Goal: Task Accomplishment & Management: Complete application form

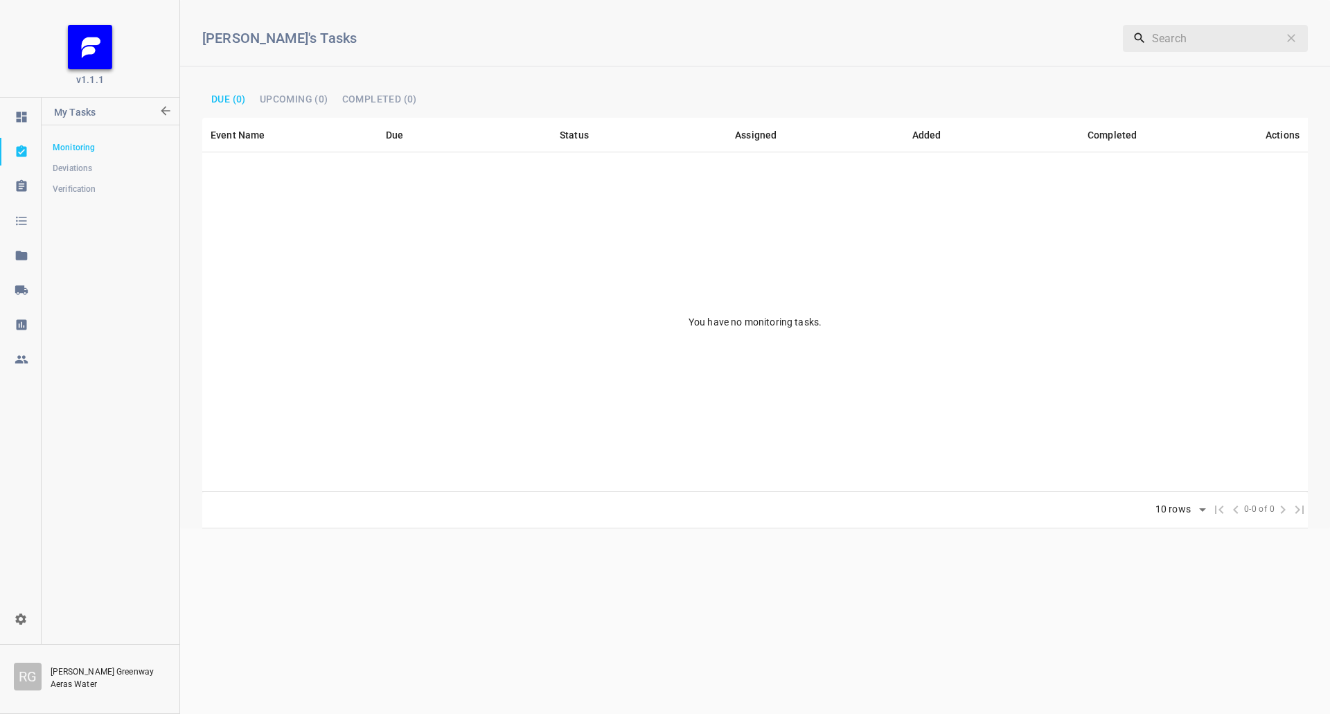
click at [32, 284] on div at bounding box center [22, 290] width 42 height 14
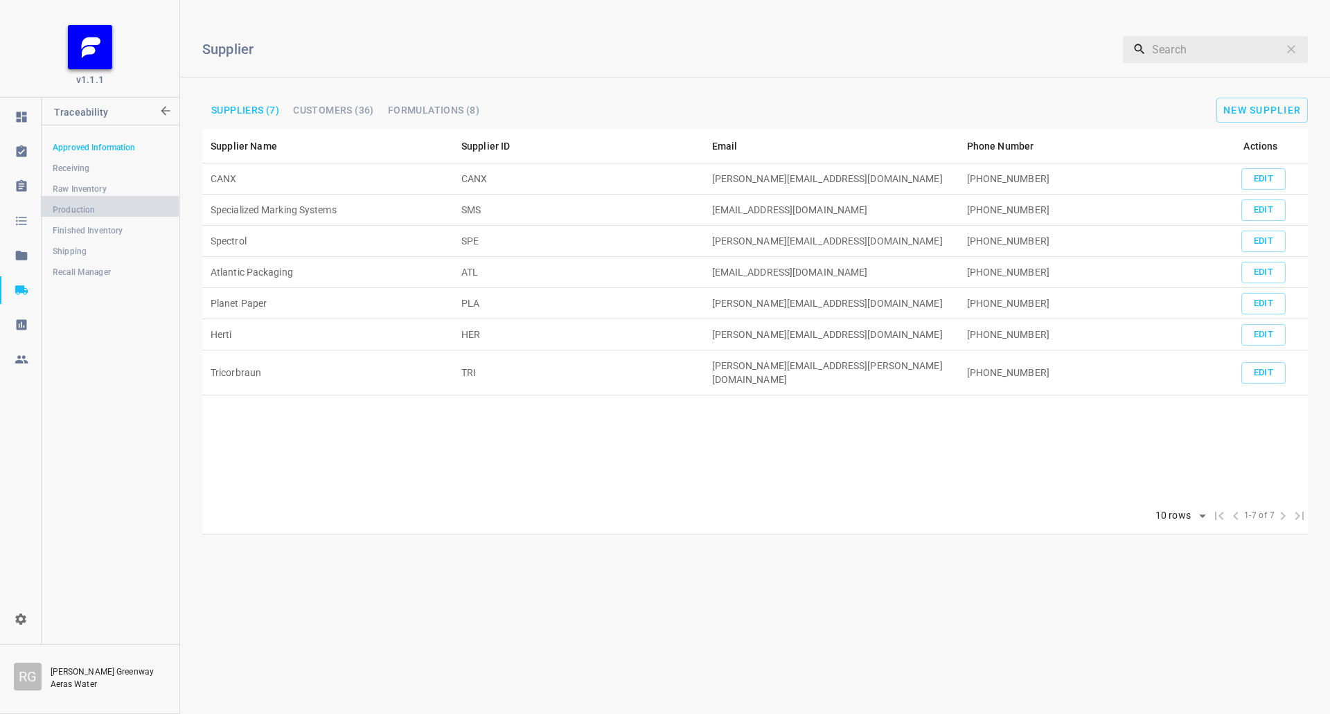
click at [100, 211] on span "Production" at bounding box center [110, 210] width 115 height 14
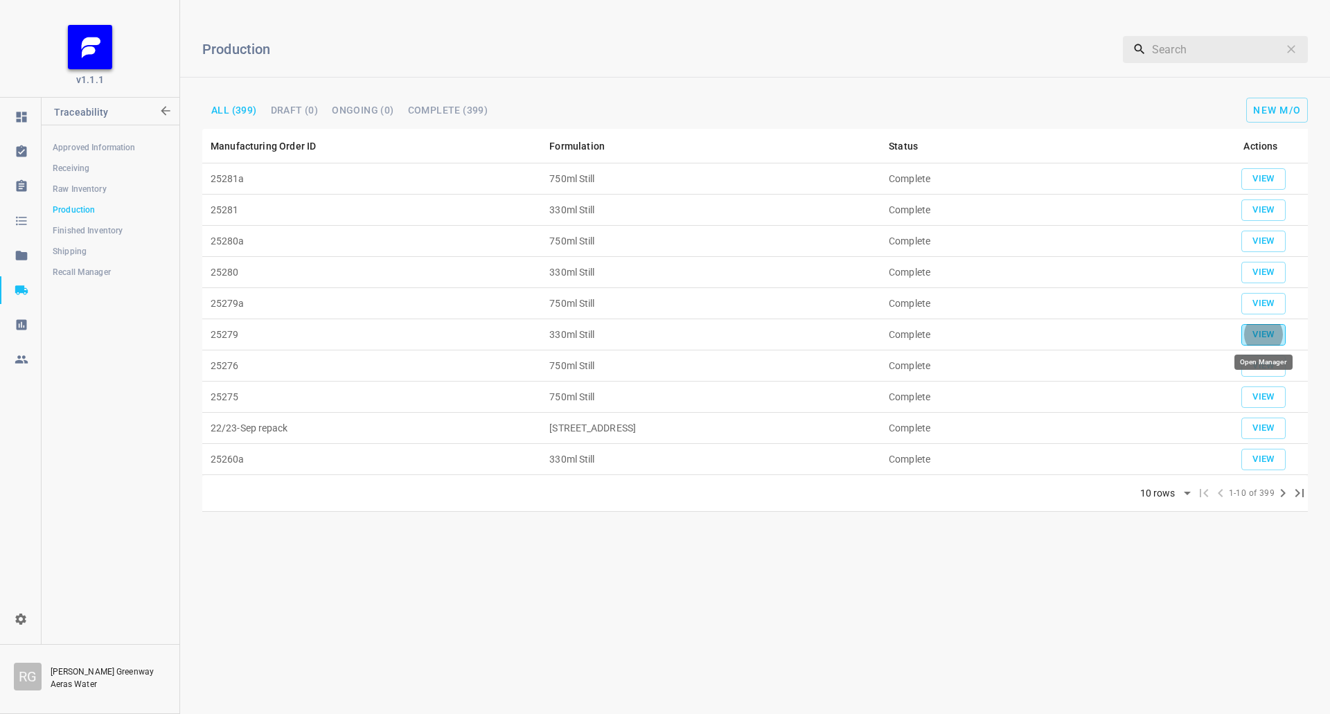
click at [1281, 325] on button "View" at bounding box center [1263, 334] width 44 height 21
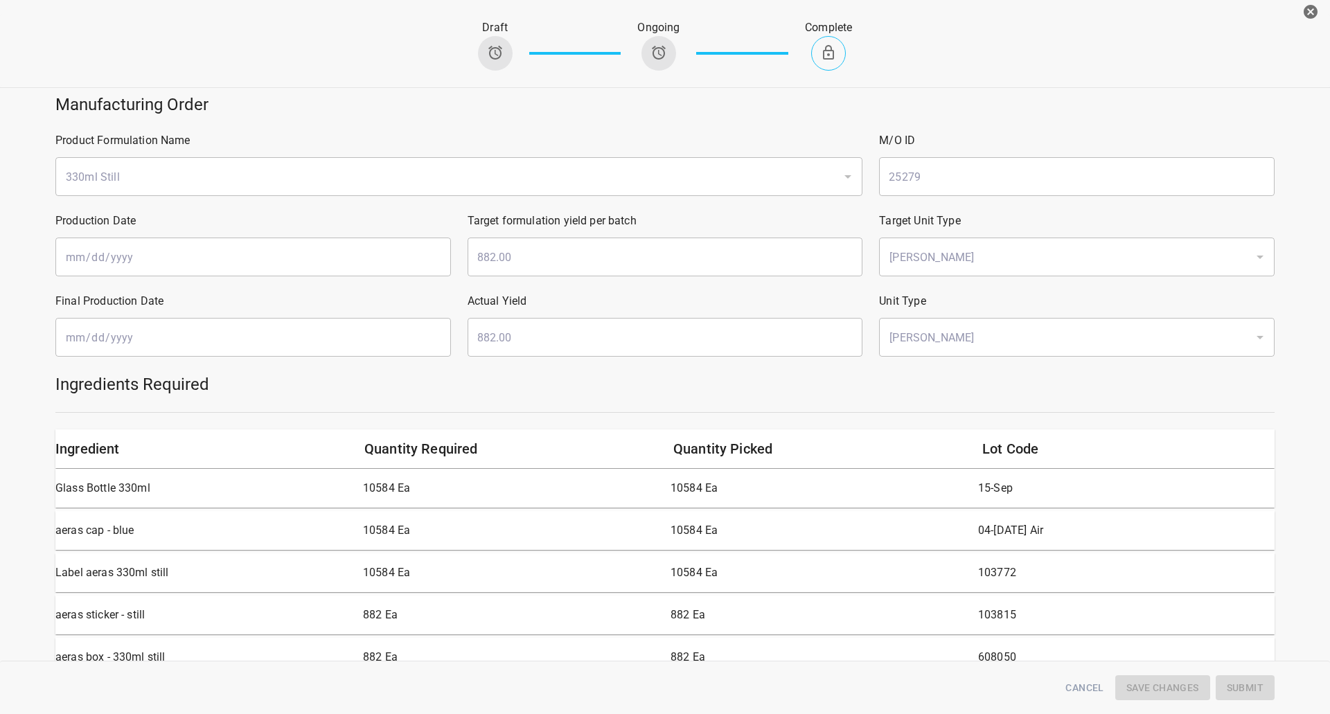
click at [1304, 9] on icon "button" at bounding box center [1311, 12] width 14 height 14
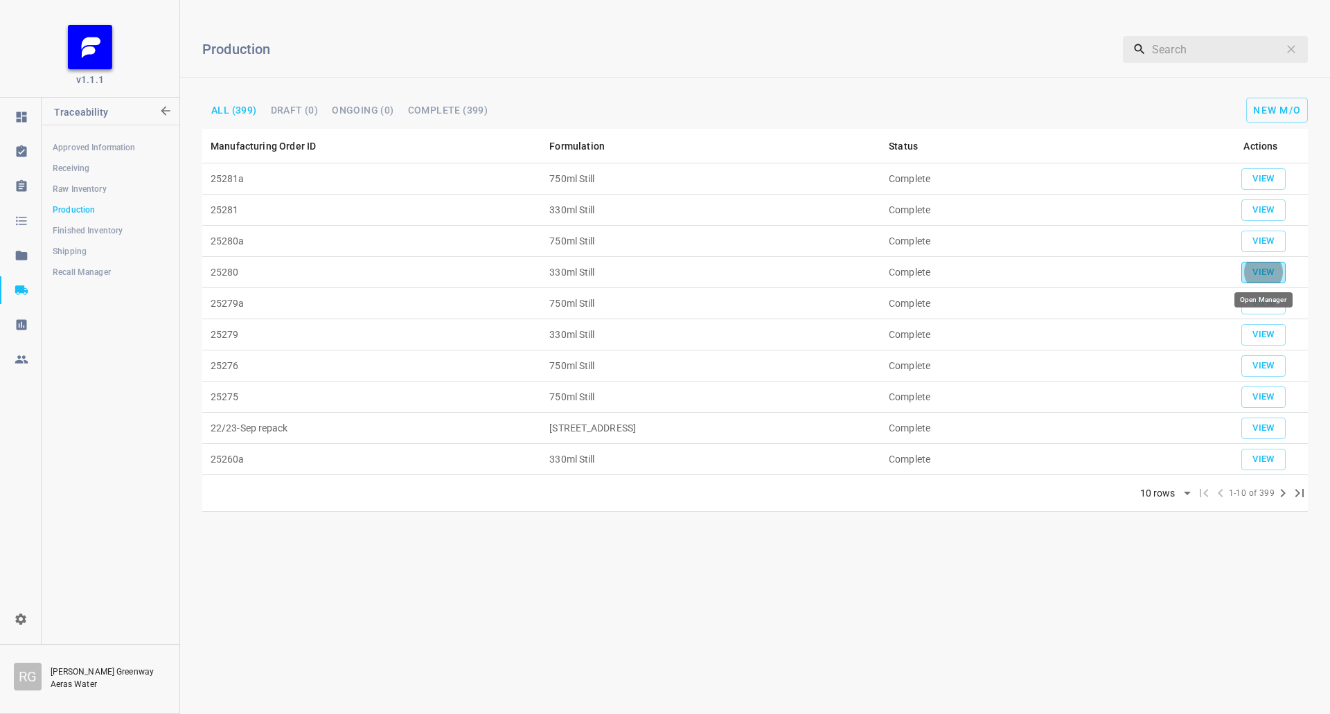
click at [1258, 279] on span "View" at bounding box center [1263, 273] width 30 height 16
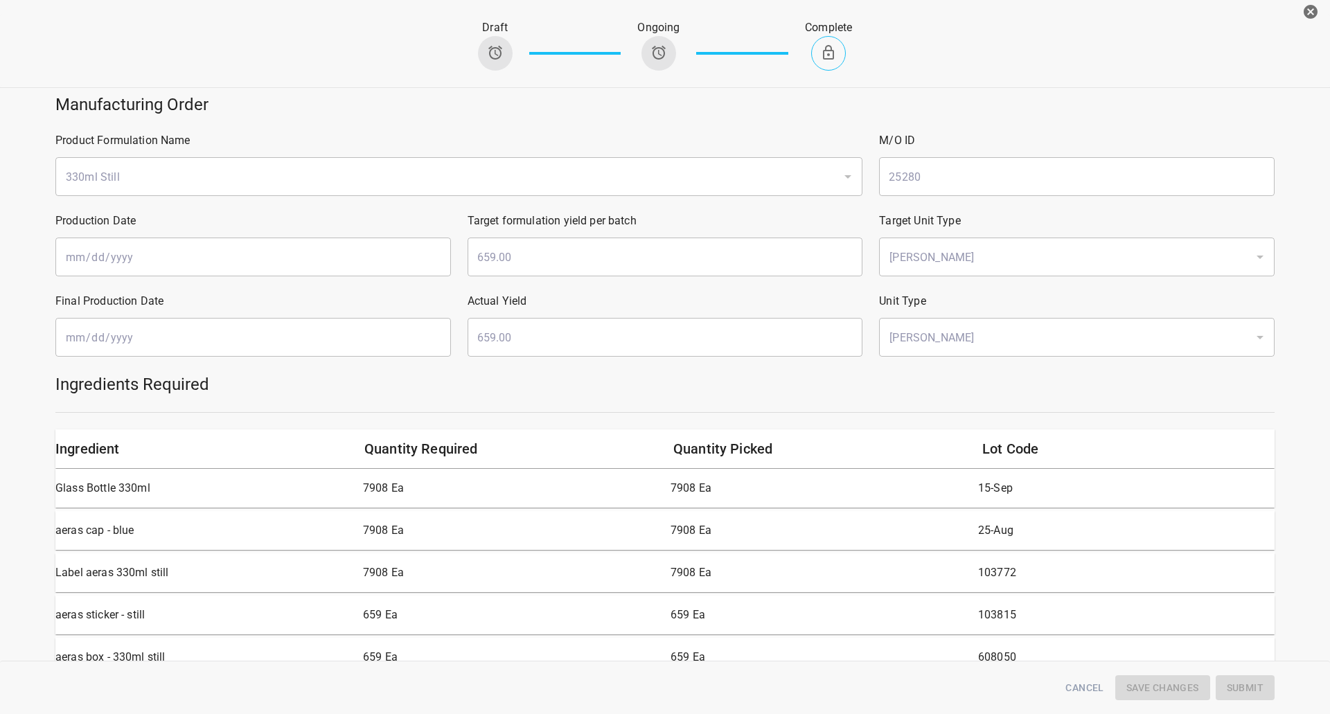
click at [1299, 22] on button "button" at bounding box center [1311, 12] width 28 height 28
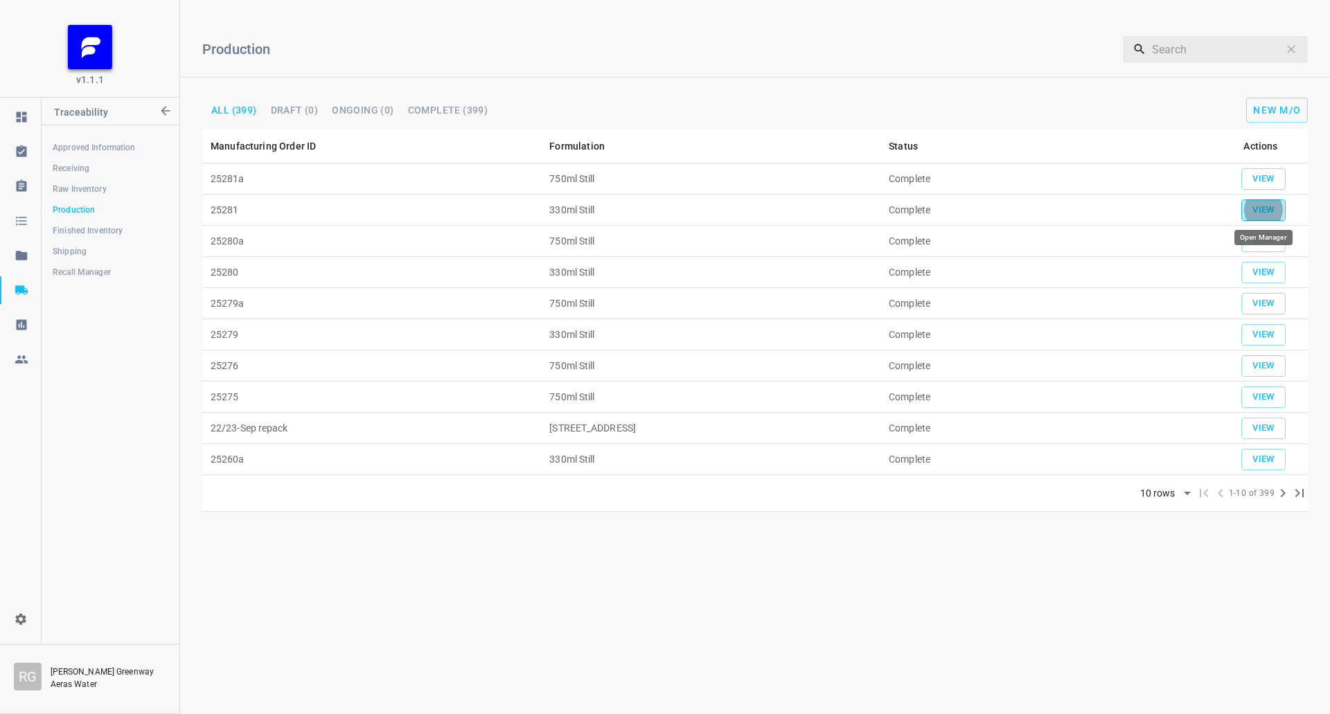
click at [1280, 216] on button "View" at bounding box center [1263, 209] width 44 height 21
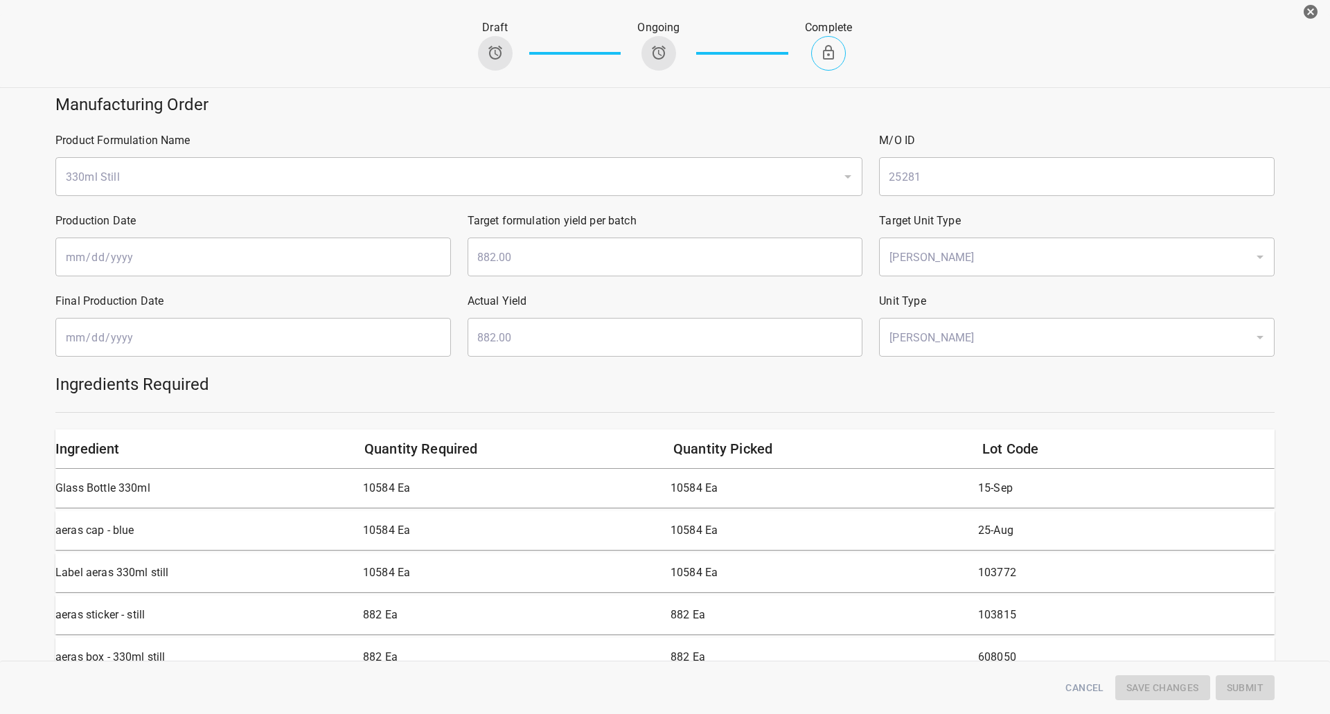
click at [1297, 12] on button "button" at bounding box center [1311, 12] width 28 height 28
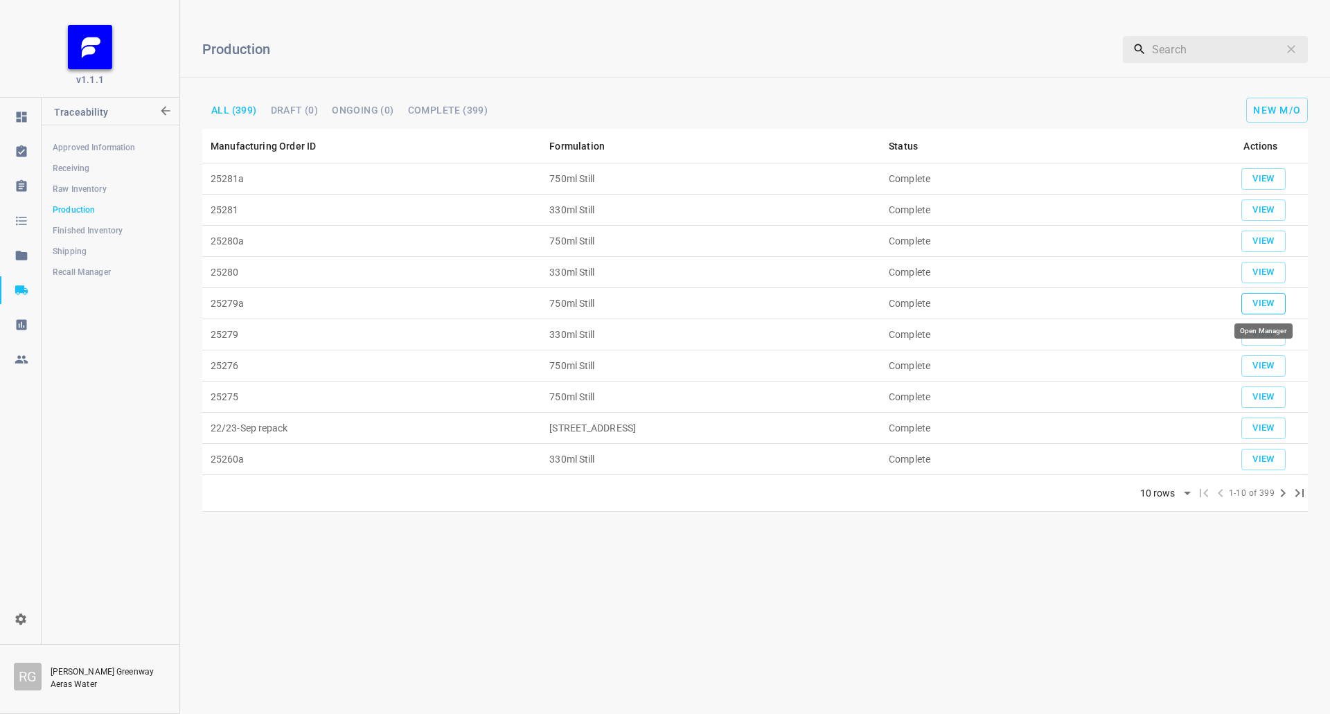
click at [1268, 297] on span "View" at bounding box center [1263, 304] width 30 height 16
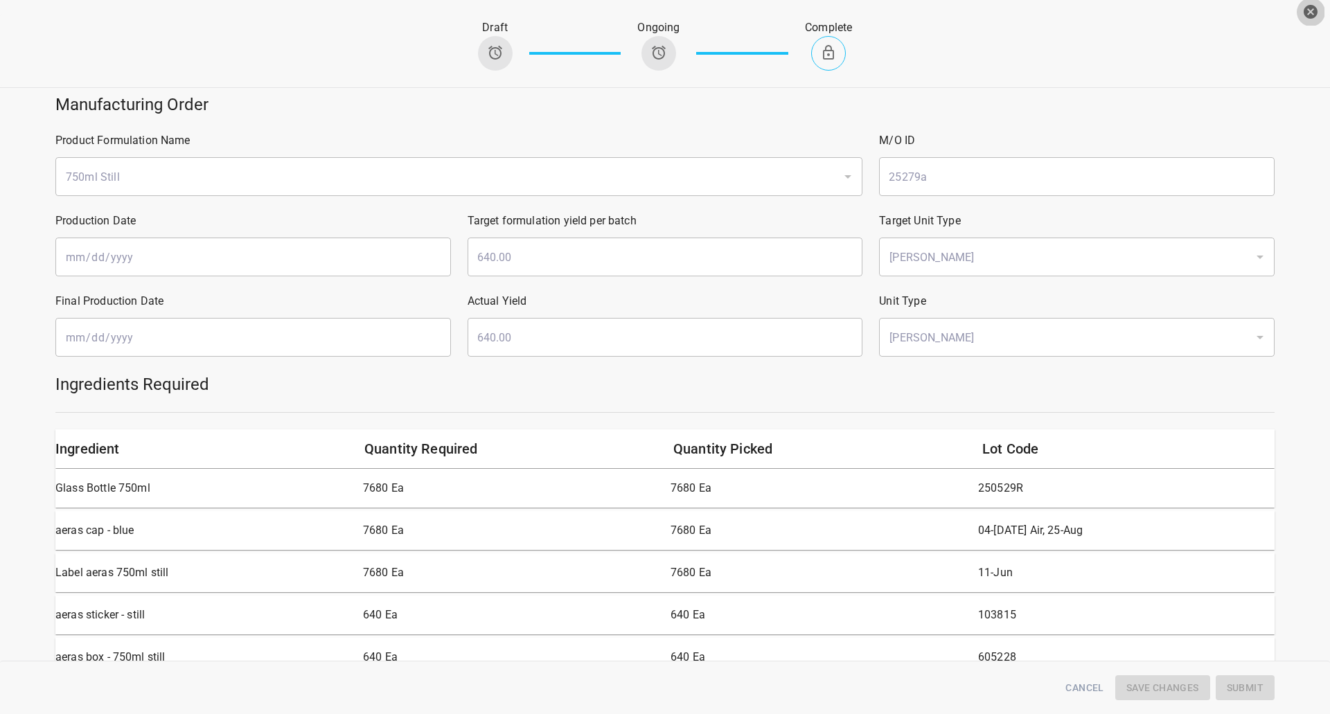
click at [1308, 19] on icon "button" at bounding box center [1310, 11] width 17 height 17
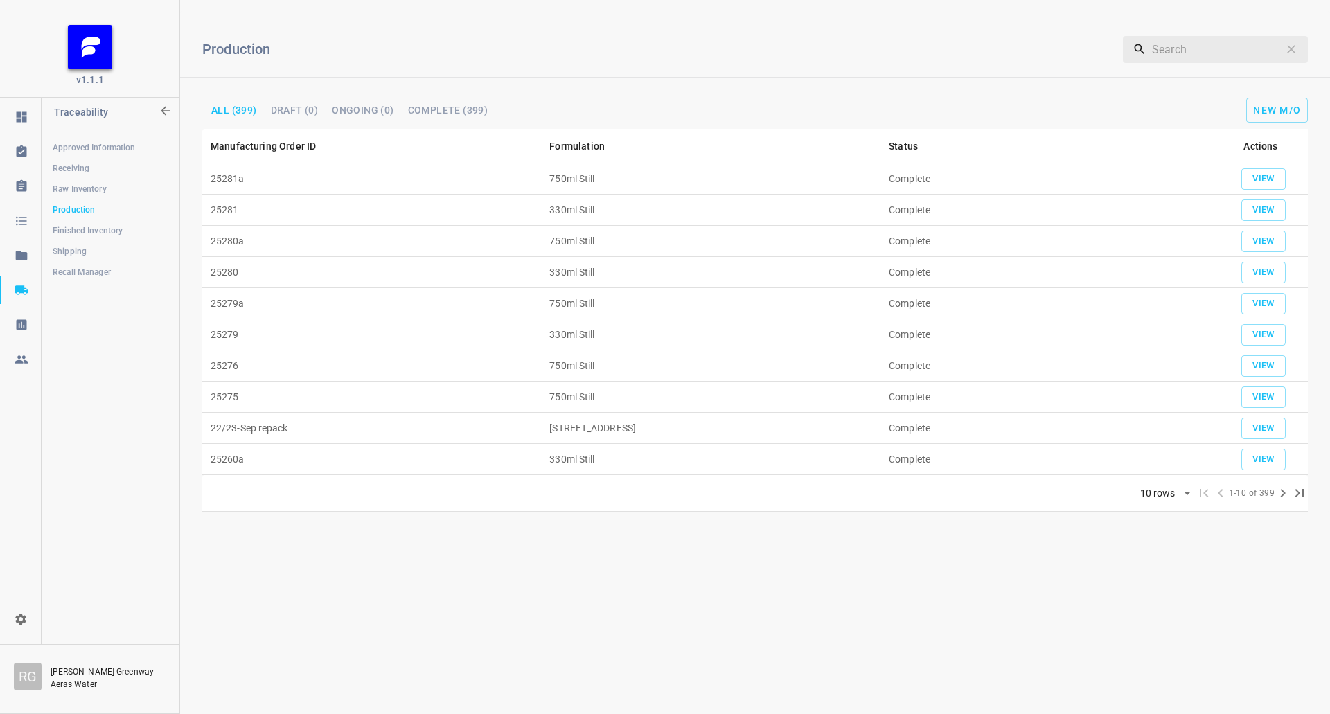
click at [344, 240] on td "25280a" at bounding box center [371, 241] width 339 height 31
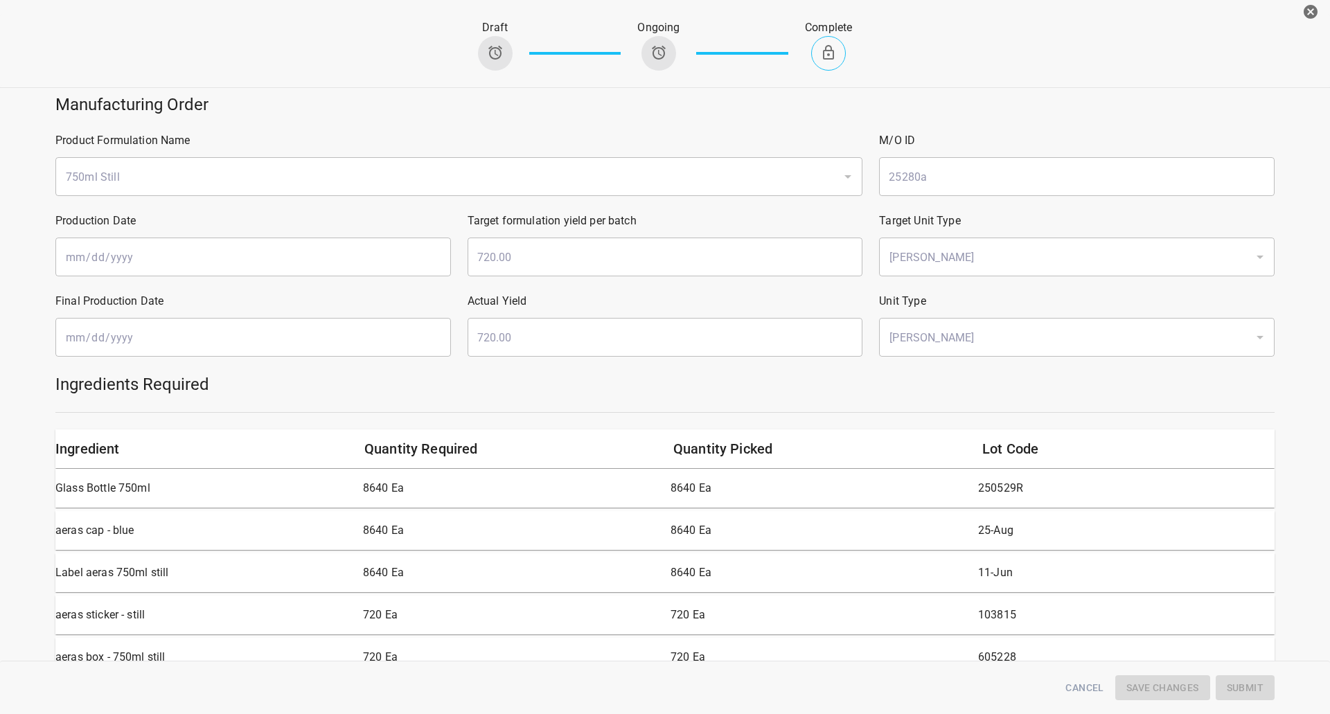
click at [1302, 5] on icon "button" at bounding box center [1310, 11] width 17 height 17
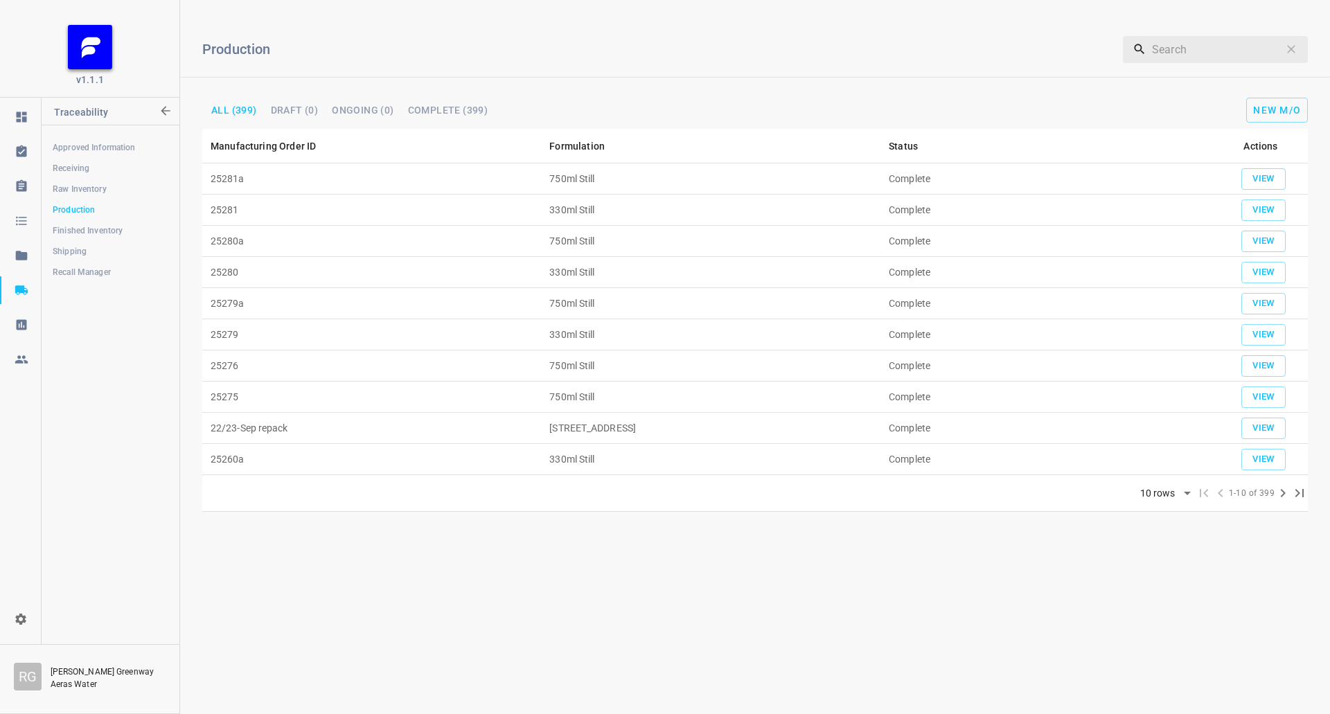
click at [569, 184] on td "750ml Still" at bounding box center [710, 178] width 339 height 31
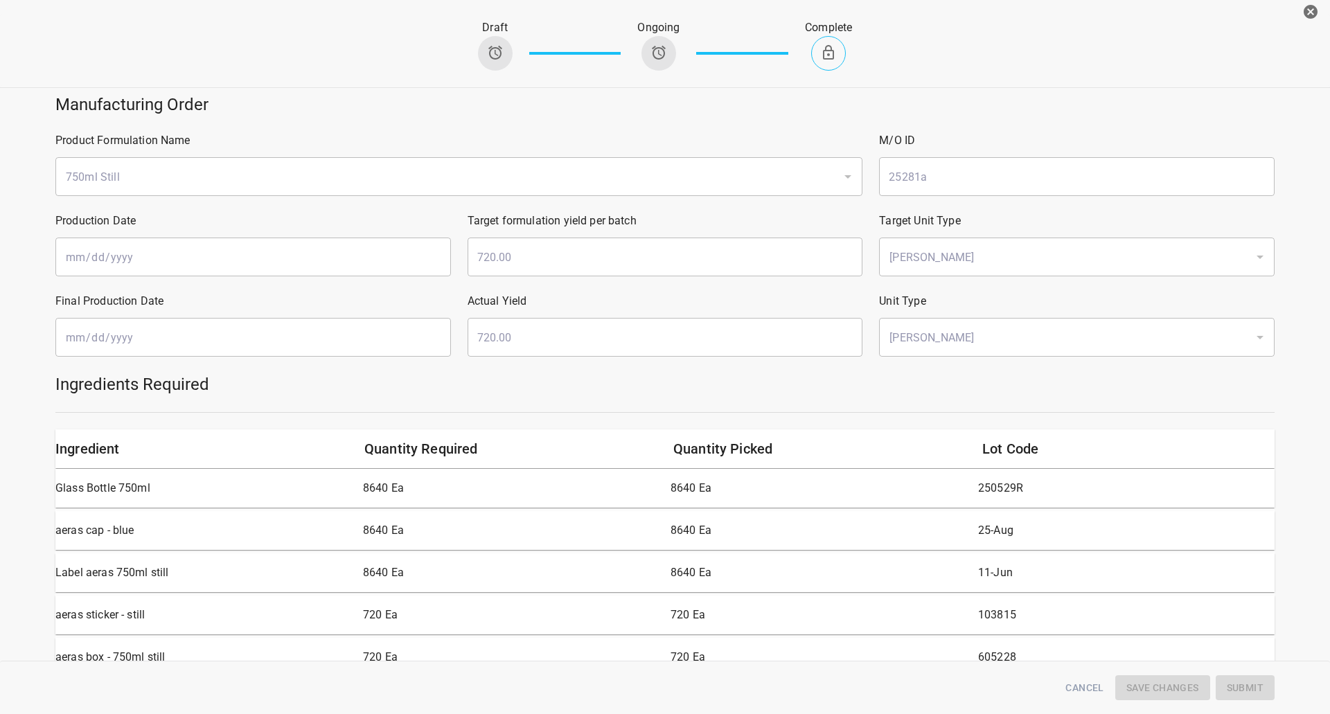
click at [1307, 18] on icon "button" at bounding box center [1310, 11] width 17 height 17
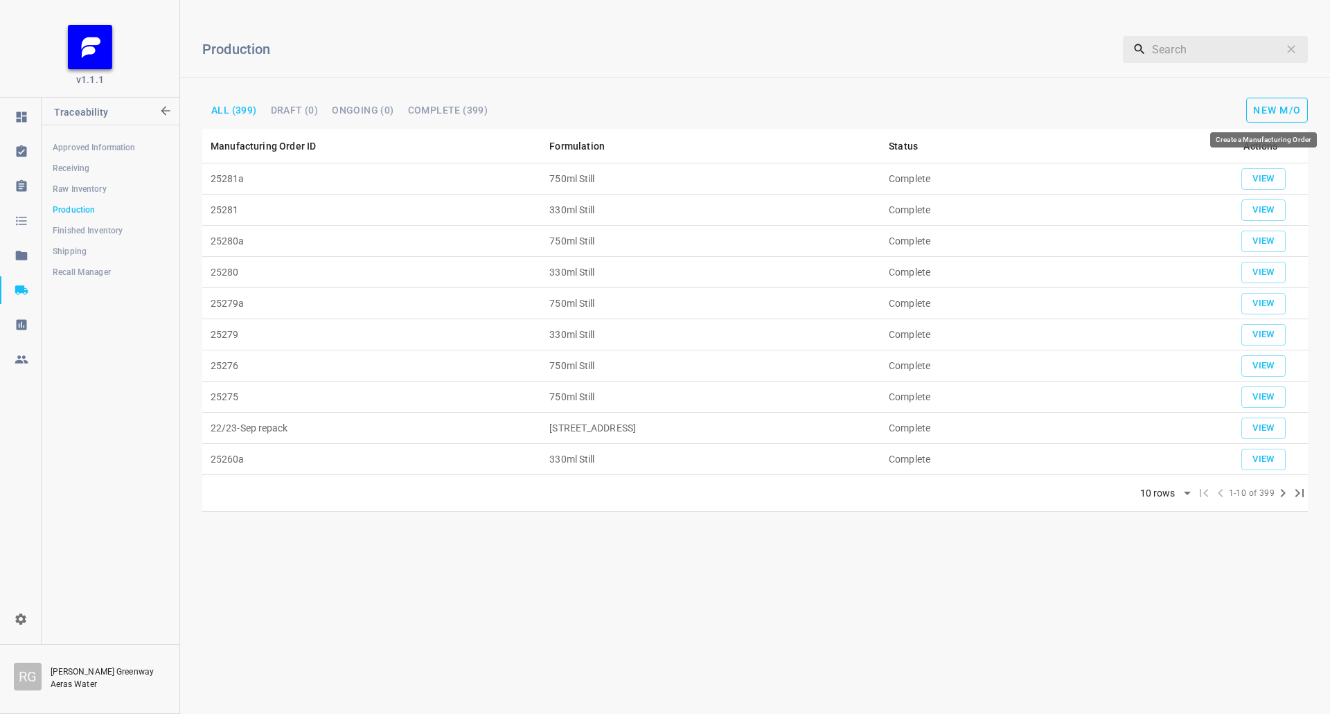
click at [1272, 111] on span "New M/O" at bounding box center [1277, 110] width 48 height 11
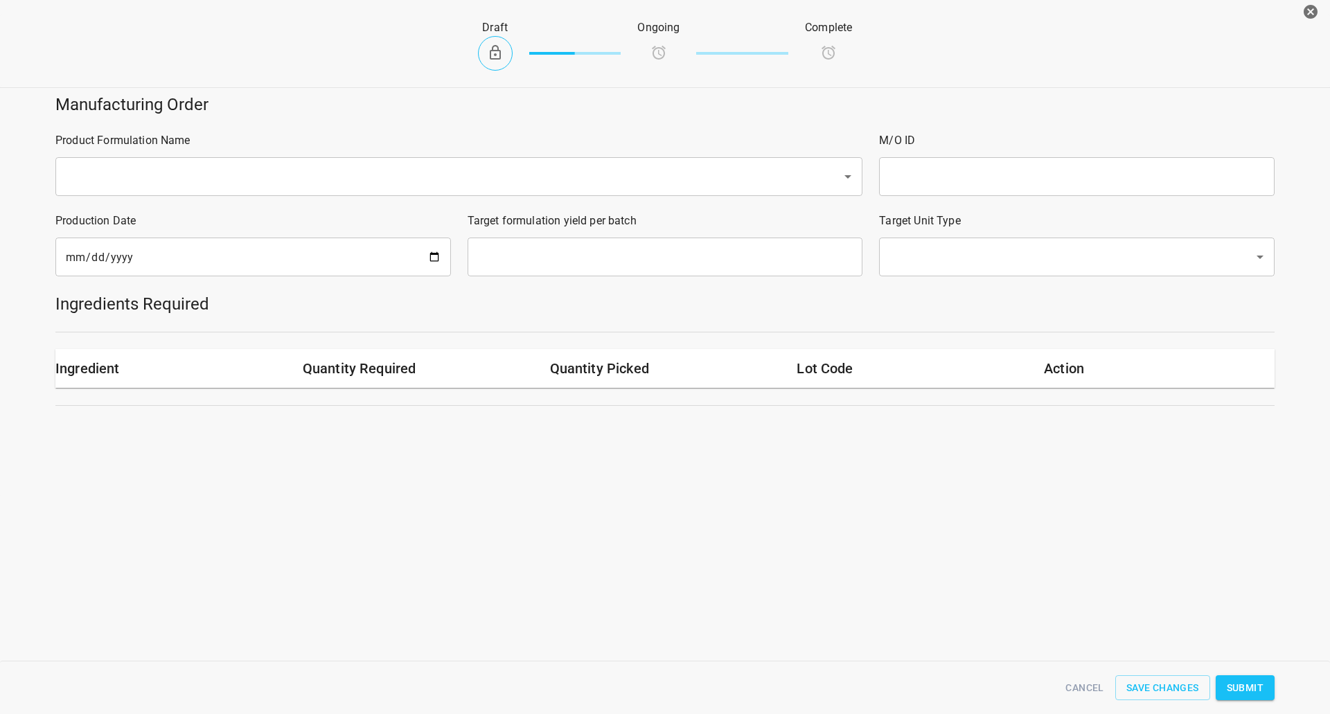
click at [299, 236] on div "Production Date [DATE] ​" at bounding box center [253, 244] width 412 height 80
click at [331, 198] on div "Product Formulation Name ​" at bounding box center [459, 164] width 824 height 80
drag, startPoint x: 350, startPoint y: 168, endPoint x: 344, endPoint y: 172, distance: 8.1
click at [347, 169] on input "text" at bounding box center [440, 176] width 756 height 26
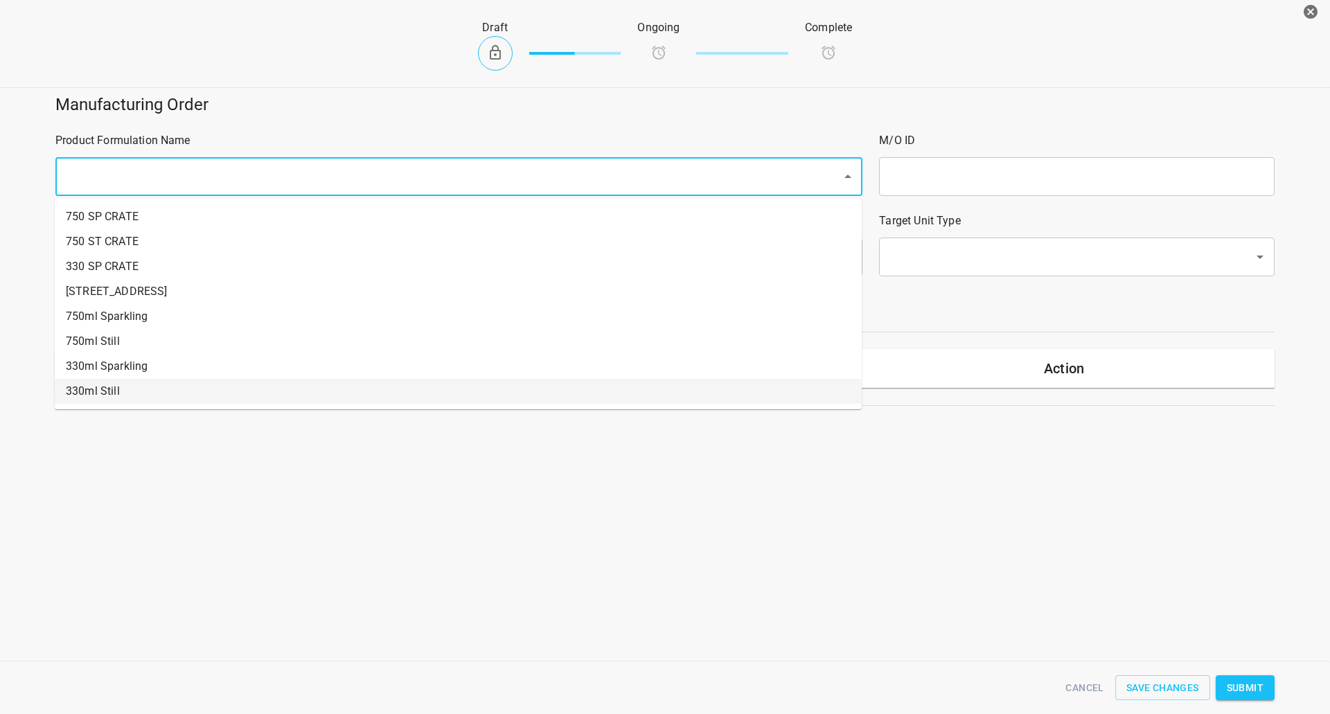
click at [105, 393] on li "330ml Still" at bounding box center [458, 391] width 807 height 25
type input "1"
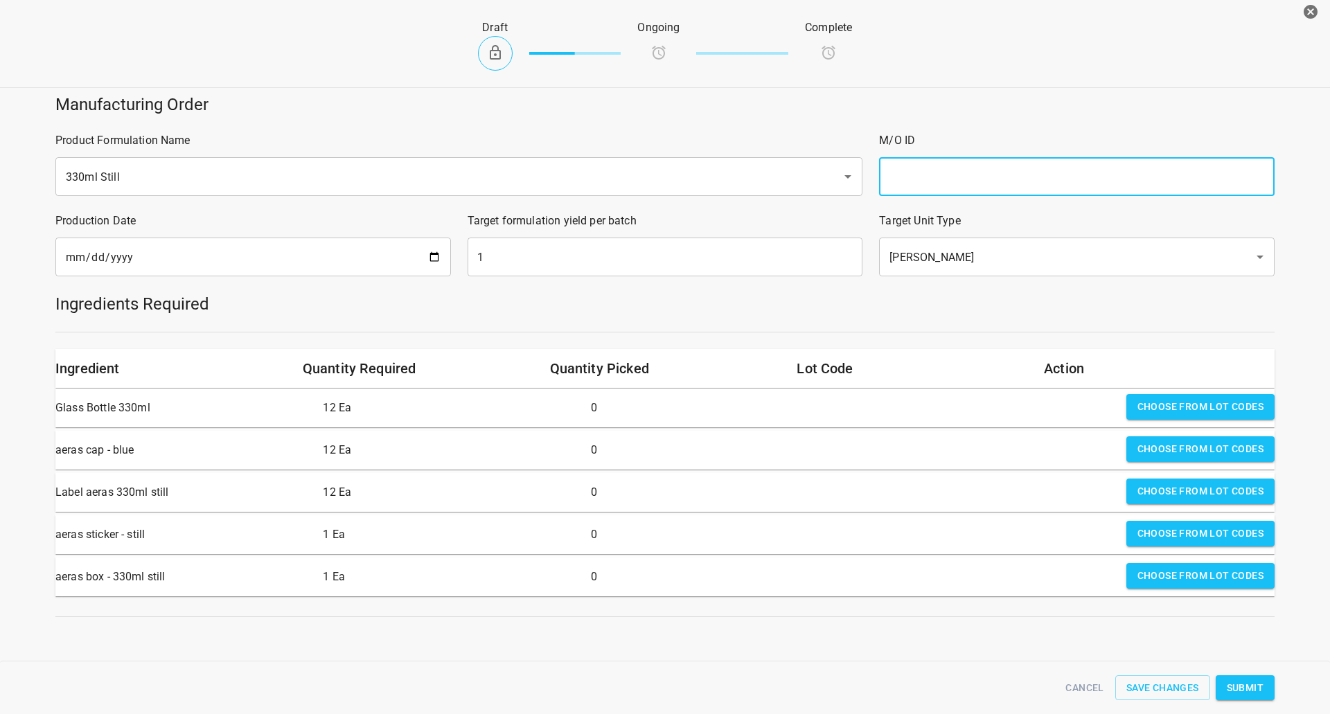
click at [907, 165] on input "text" at bounding box center [1077, 176] width 396 height 39
type input "25282"
click at [529, 262] on input "1" at bounding box center [666, 257] width 396 height 39
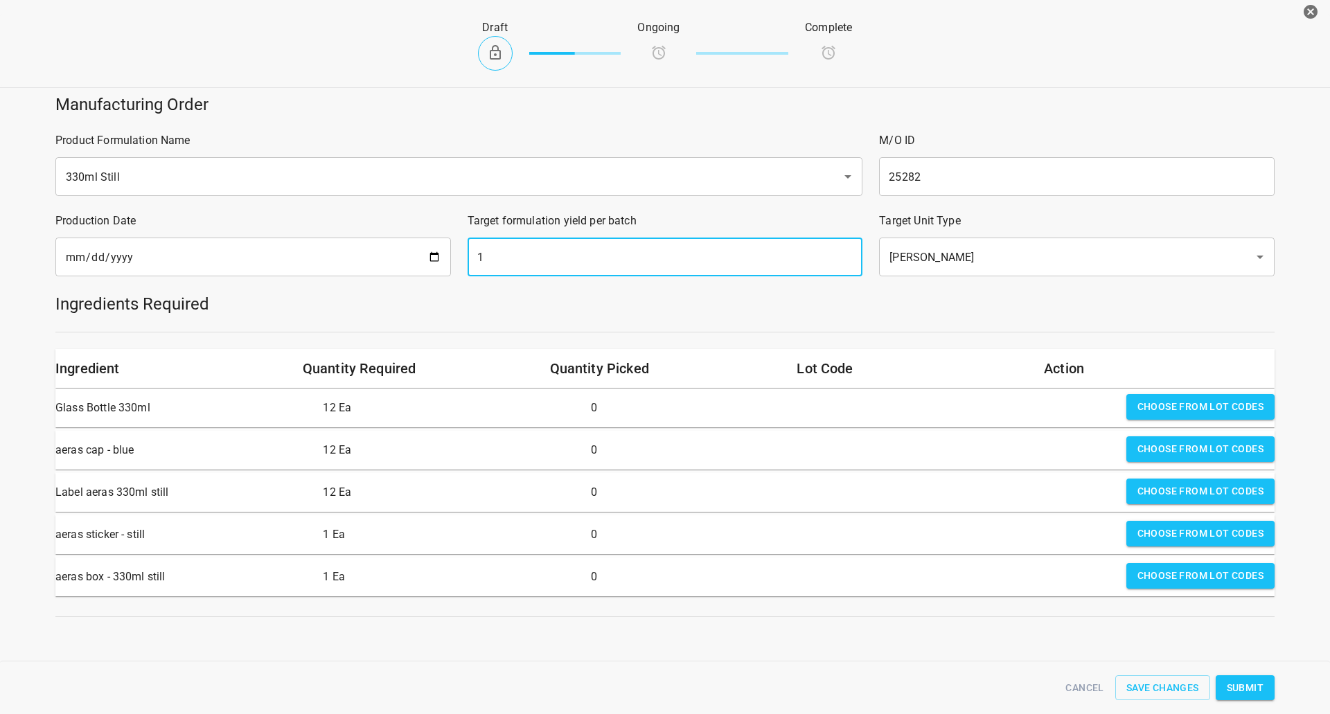
click at [529, 262] on input "1" at bounding box center [666, 257] width 396 height 39
type input "957"
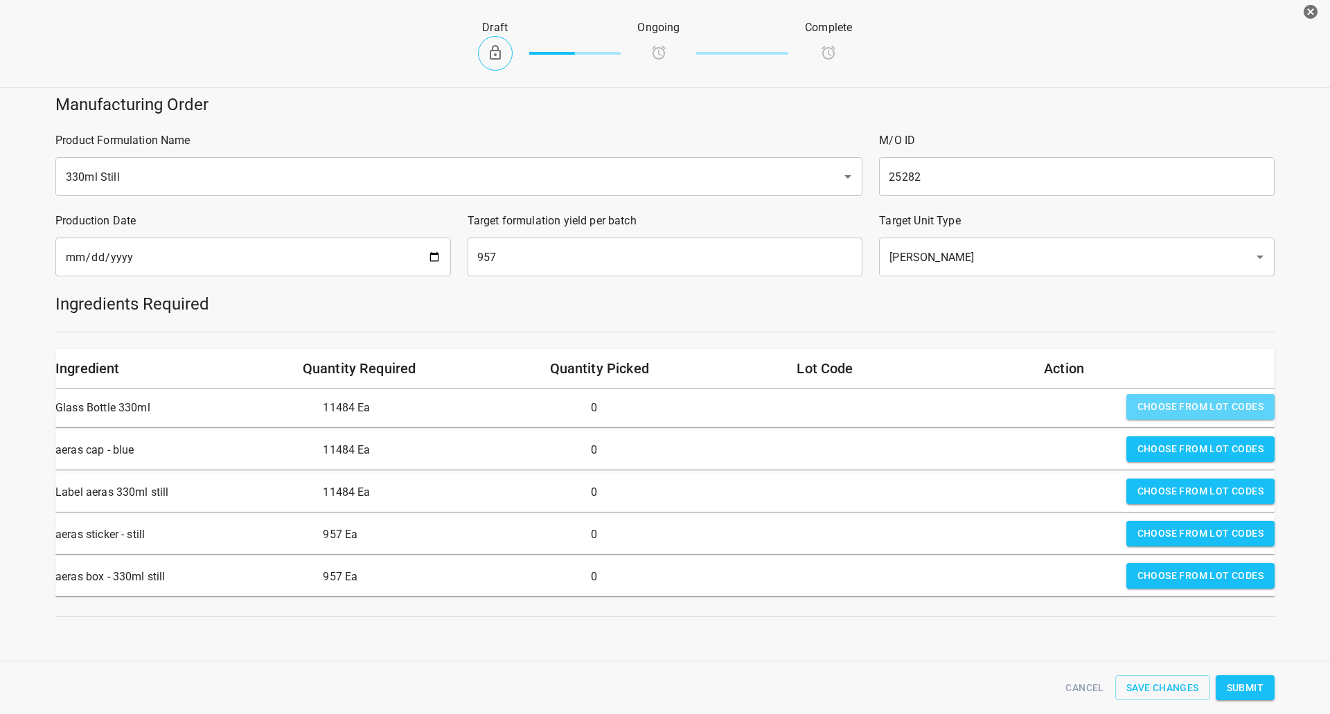
click at [1202, 414] on span "Choose from lot codes" at bounding box center [1200, 406] width 126 height 17
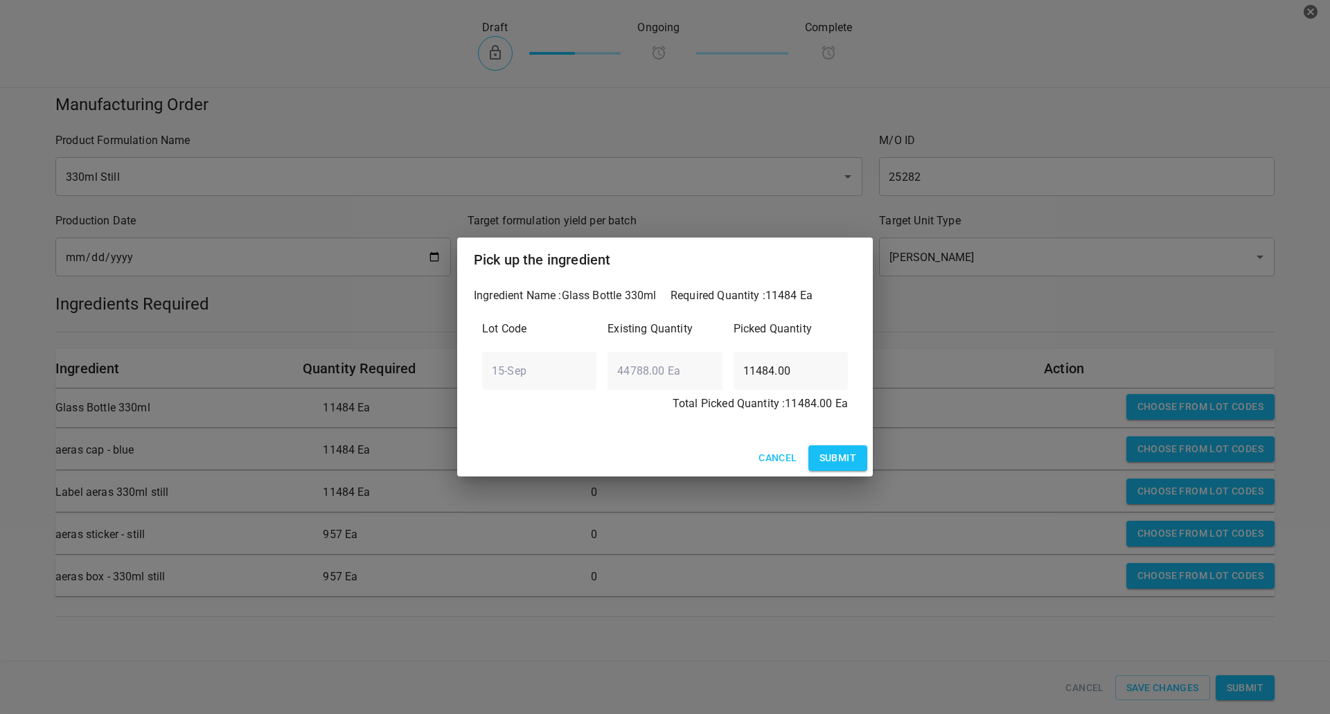
click at [830, 467] on span "Submit" at bounding box center [837, 458] width 37 height 17
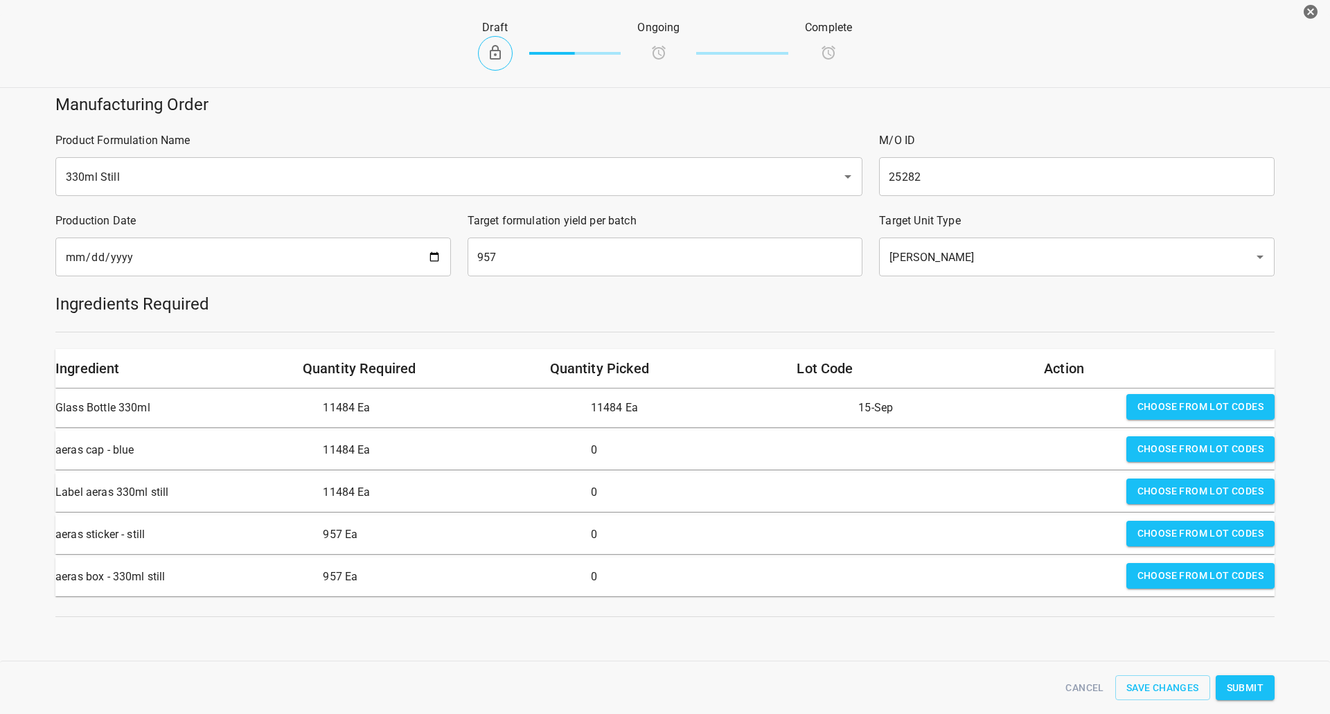
click at [1155, 434] on div "Choose from lot codes" at bounding box center [1200, 450] width 159 height 39
click at [1153, 468] on div "Choose from lot codes" at bounding box center [1200, 450] width 159 height 39
drag, startPoint x: 1090, startPoint y: 468, endPoint x: 1168, endPoint y: 430, distance: 86.7
click at [1098, 467] on div at bounding box center [986, 450] width 267 height 39
click at [1168, 430] on div "Ingredient Quantity Required Quantity Picked Lot Code Action Glass Bottle 330ml…" at bounding box center [664, 472] width 1219 height 247
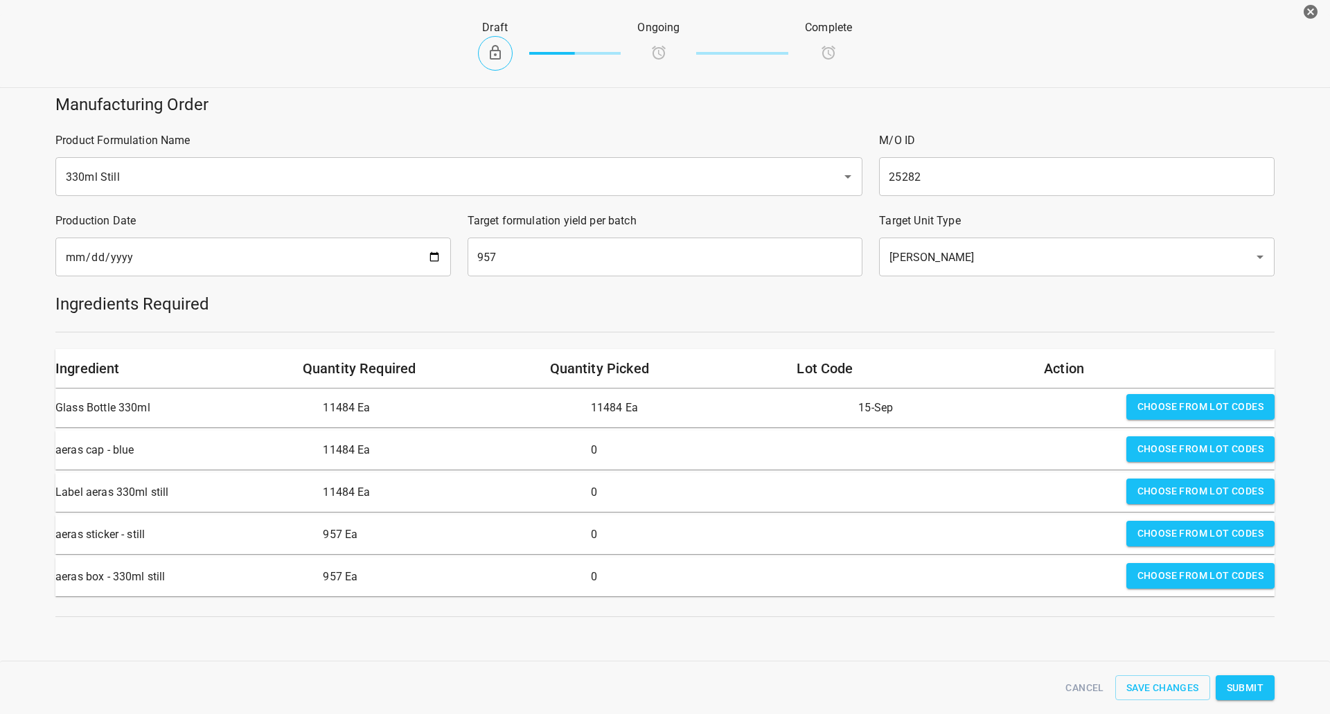
click at [1166, 452] on span "Choose from lot codes" at bounding box center [1200, 449] width 126 height 17
click at [858, 452] on div at bounding box center [986, 450] width 267 height 39
click at [1177, 455] on span "Choose from lot codes" at bounding box center [1200, 449] width 126 height 17
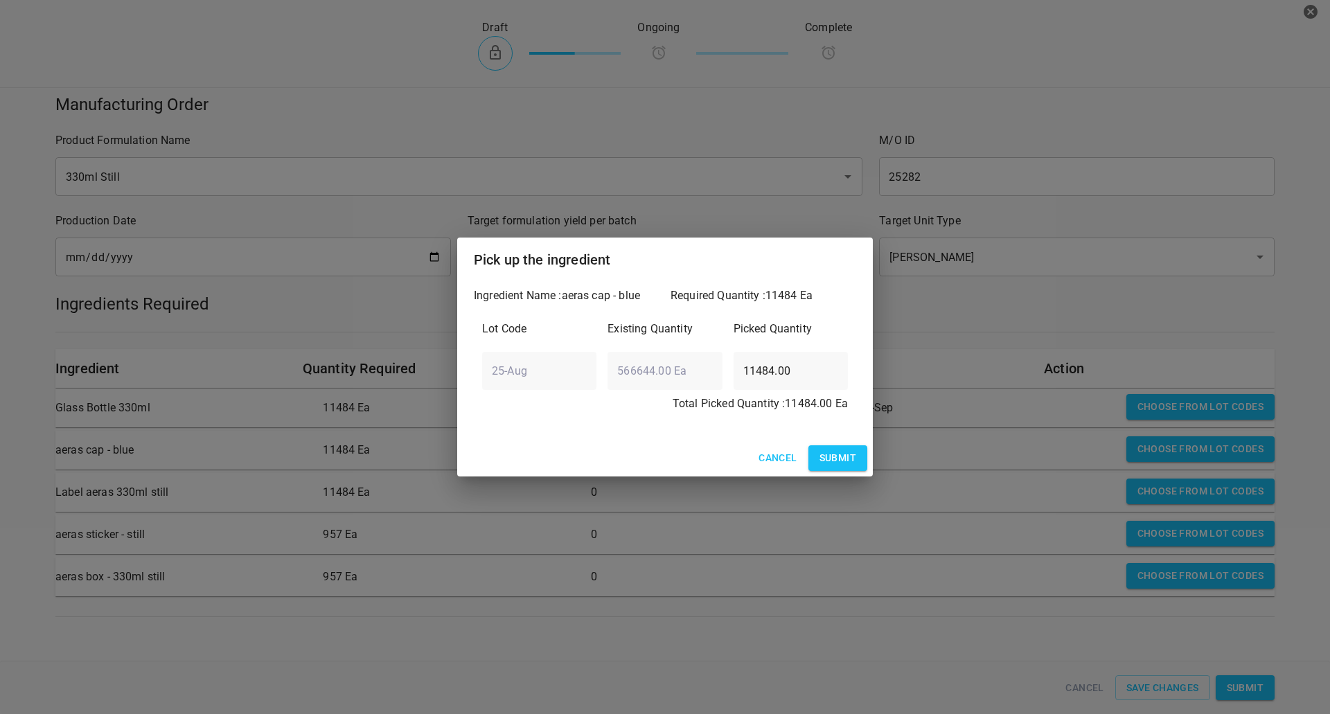
click at [843, 446] on button "Submit" at bounding box center [837, 458] width 59 height 26
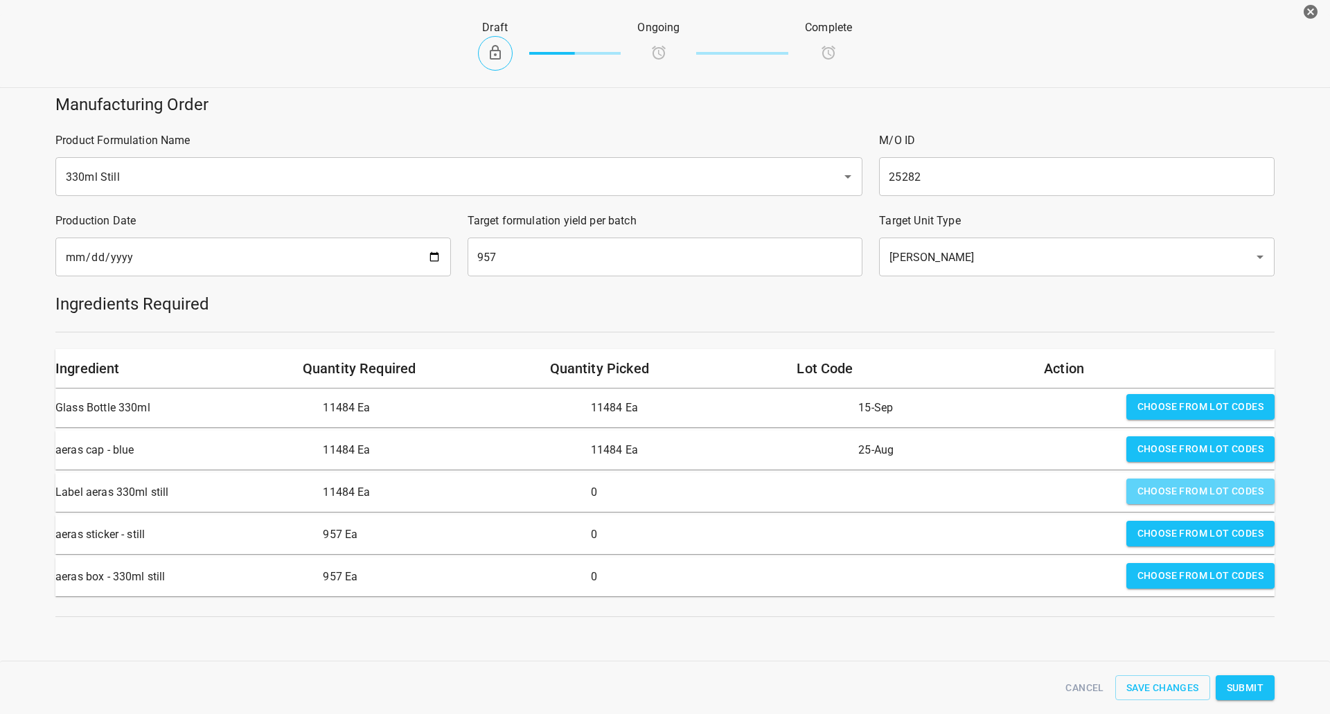
click at [1126, 498] on button "Choose from lot codes" at bounding box center [1200, 492] width 148 height 26
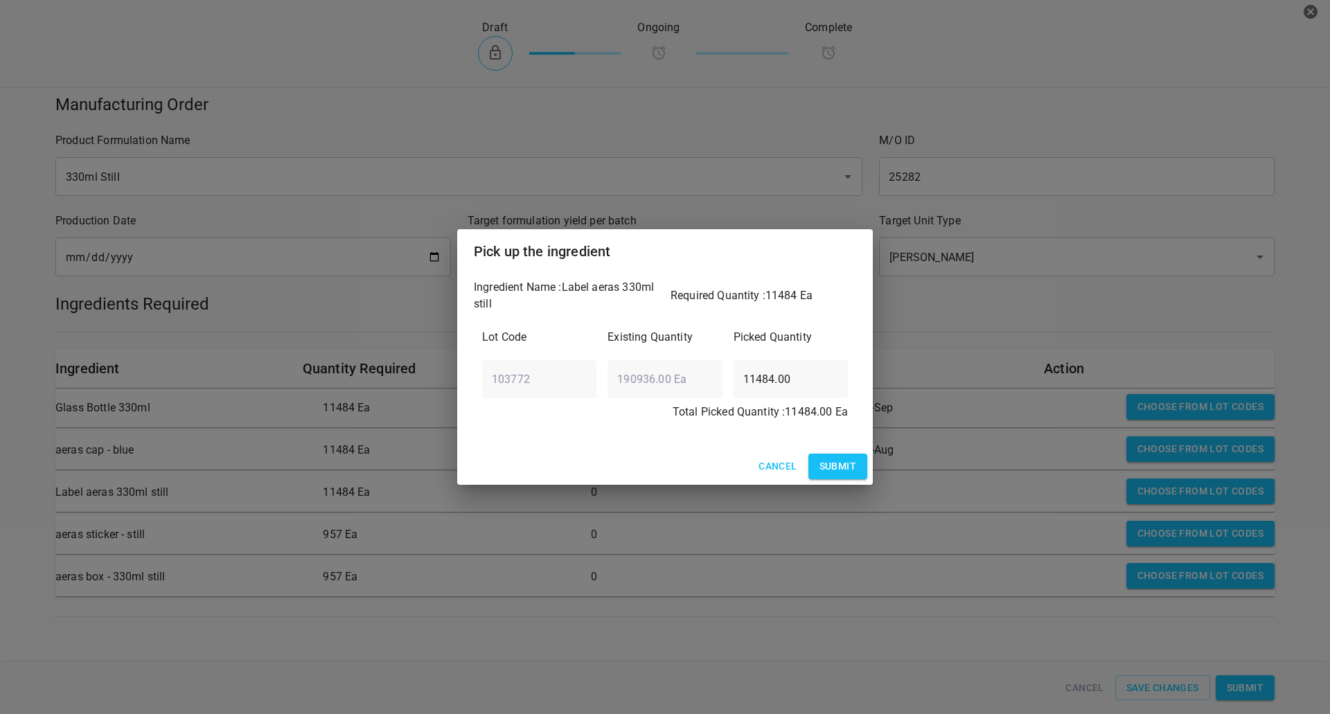
click at [816, 480] on div "Cancel Submit" at bounding box center [665, 466] width 416 height 37
click at [868, 454] on div "Cancel Submit" at bounding box center [665, 466] width 416 height 37
click at [849, 458] on span "Submit" at bounding box center [837, 466] width 37 height 17
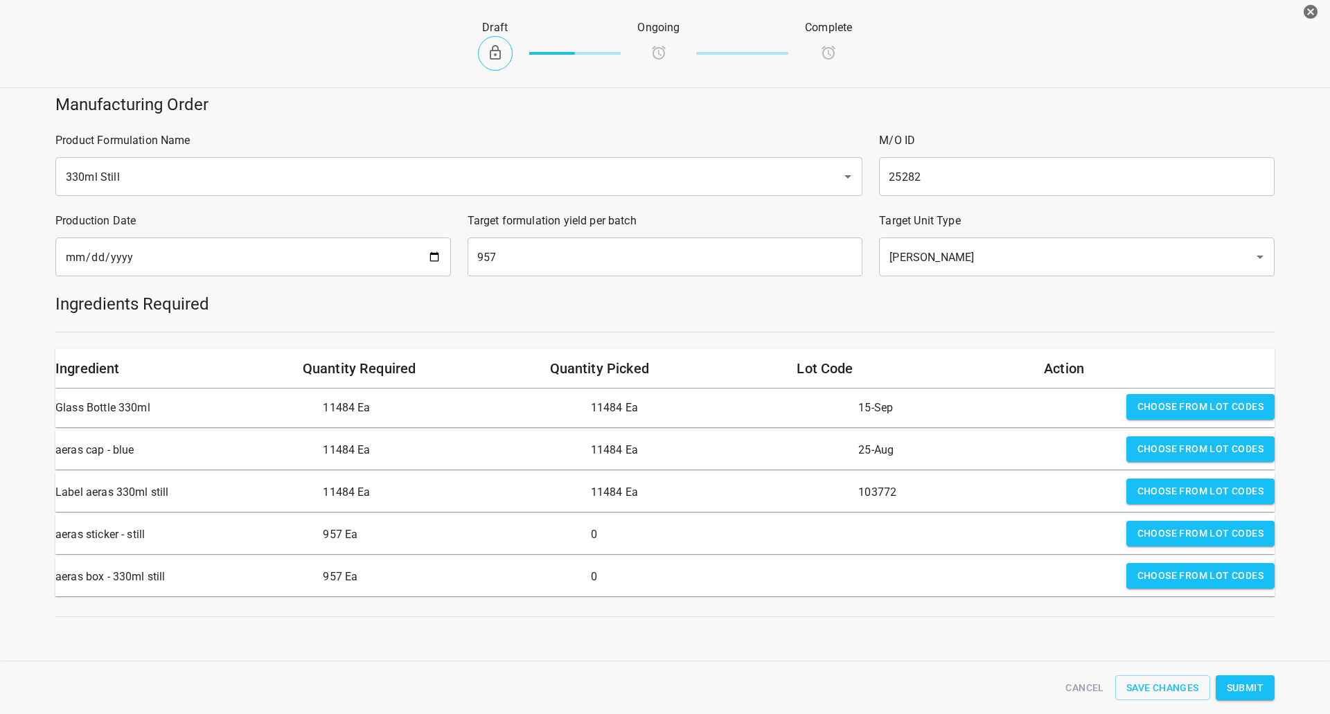
click at [1184, 549] on div "Choose from lot codes" at bounding box center [1200, 534] width 159 height 39
drag, startPoint x: 1185, startPoint y: 538, endPoint x: 1043, endPoint y: 528, distance: 142.3
click at [1182, 543] on button "Choose from lot codes" at bounding box center [1200, 534] width 148 height 26
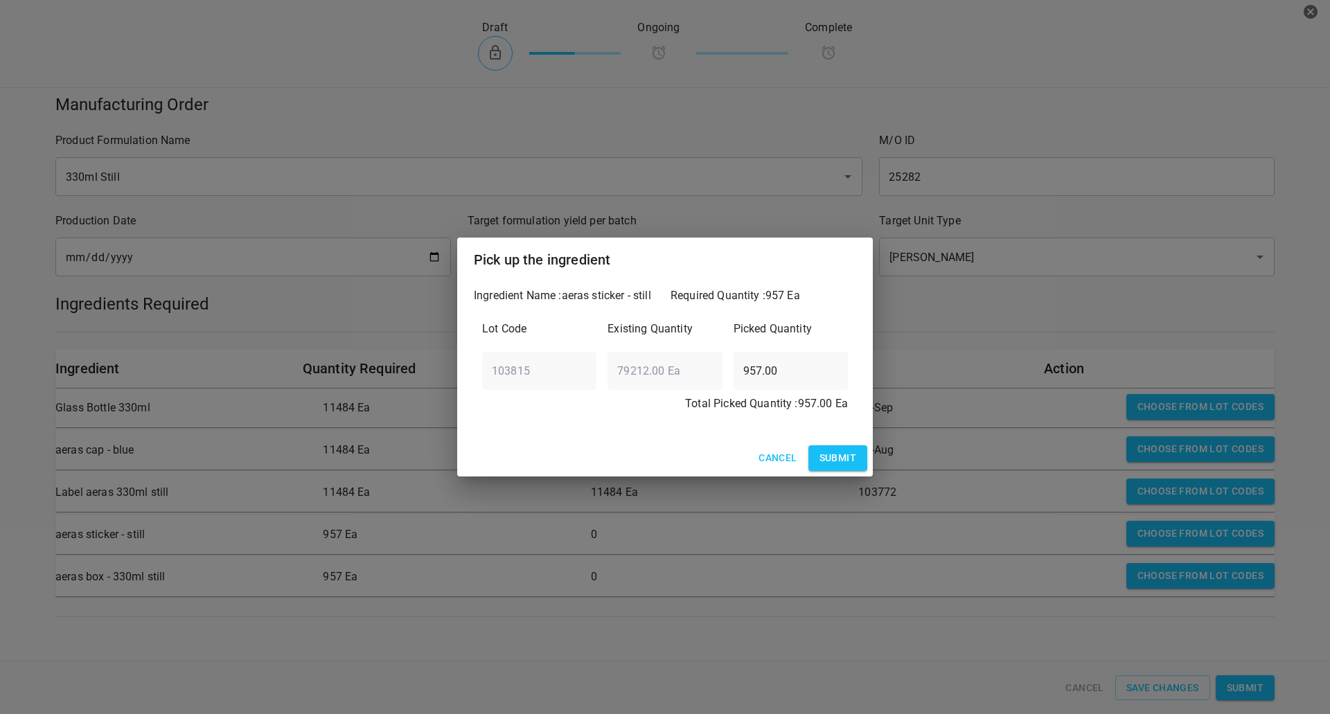
click at [849, 447] on button "Submit" at bounding box center [837, 458] width 59 height 26
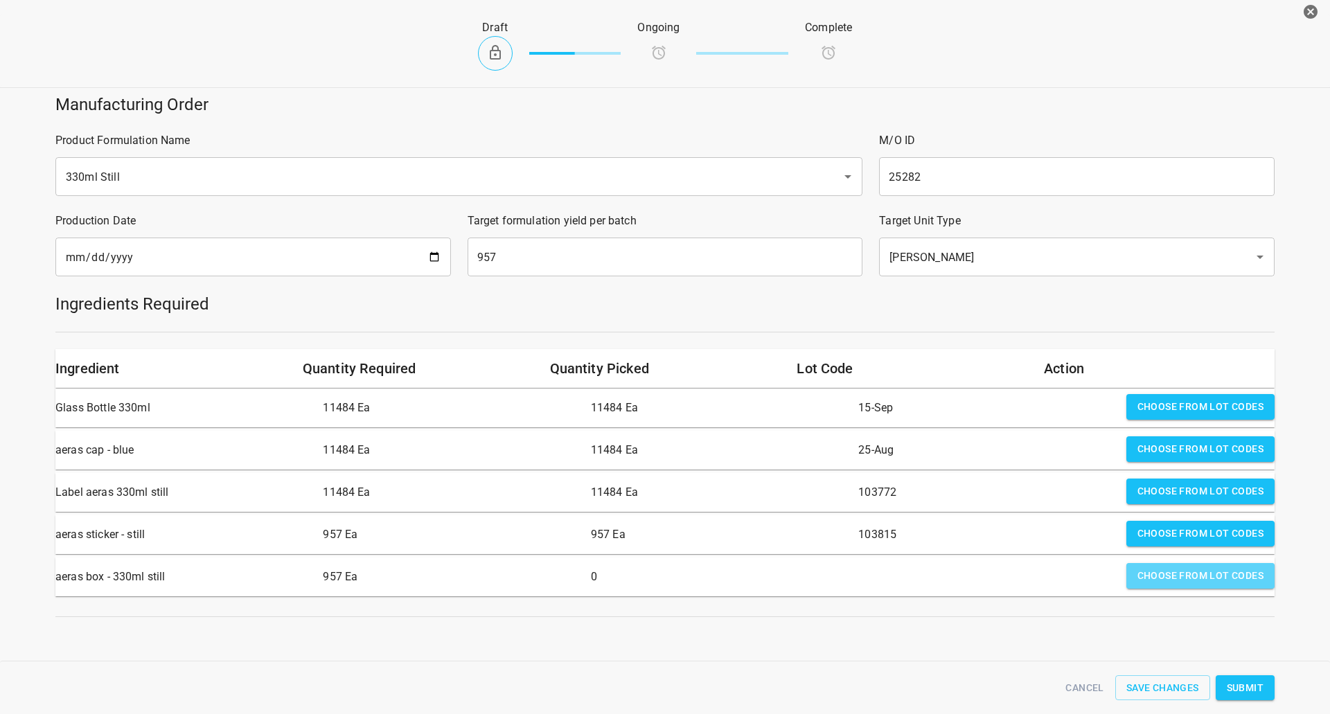
click at [1163, 563] on button "Choose from lot codes" at bounding box center [1200, 576] width 148 height 26
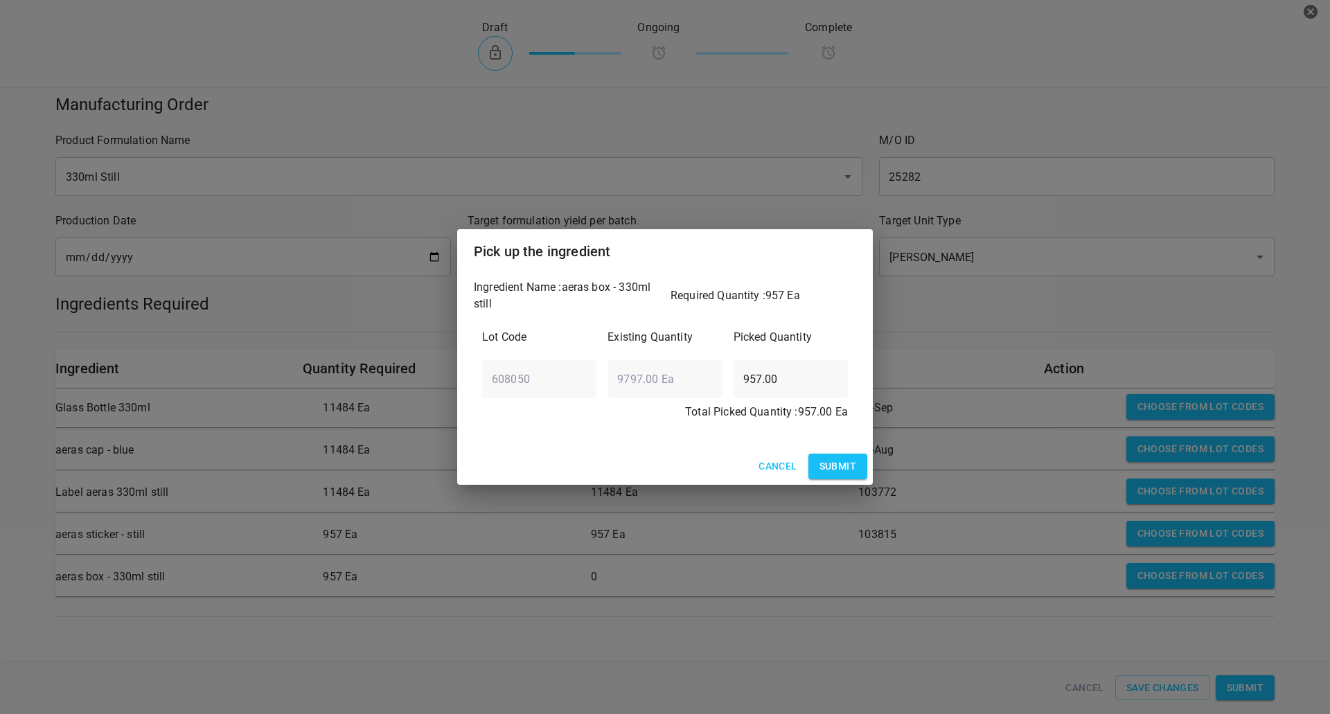
click at [831, 456] on button "Submit" at bounding box center [837, 467] width 59 height 26
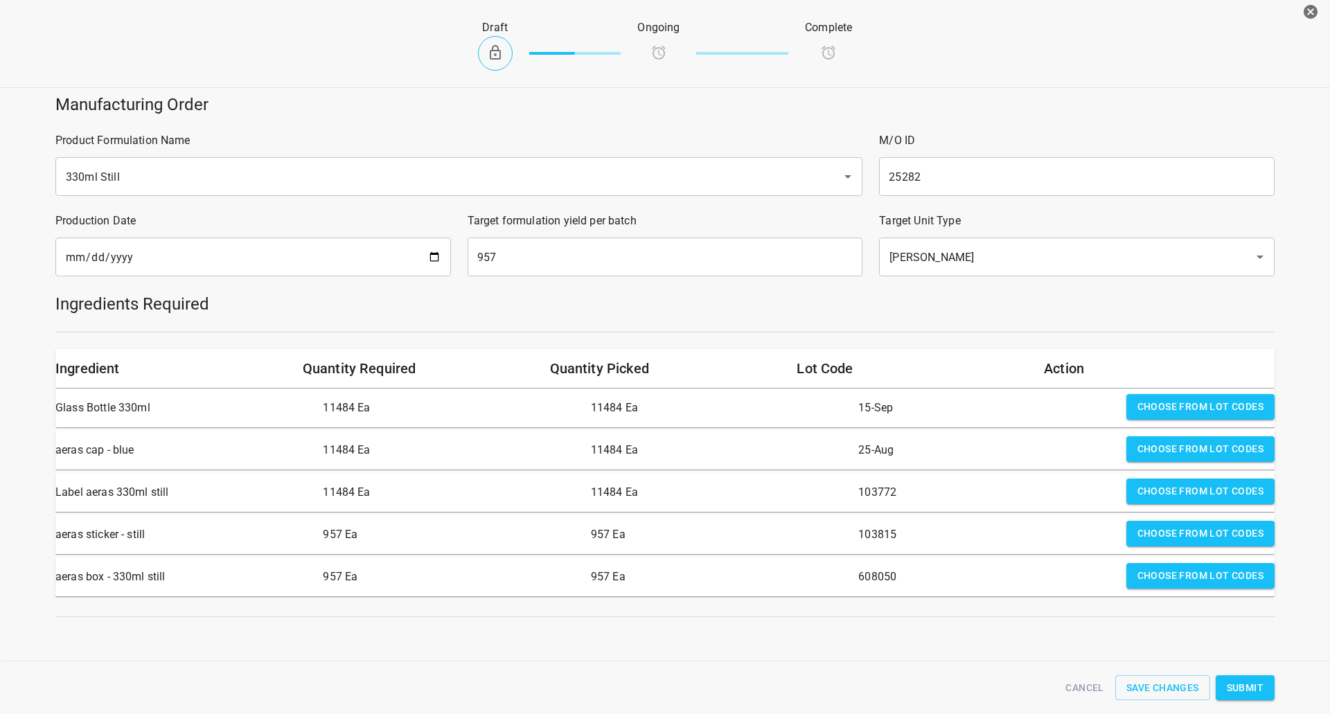
click at [1250, 688] on span "Submit" at bounding box center [1245, 687] width 37 height 17
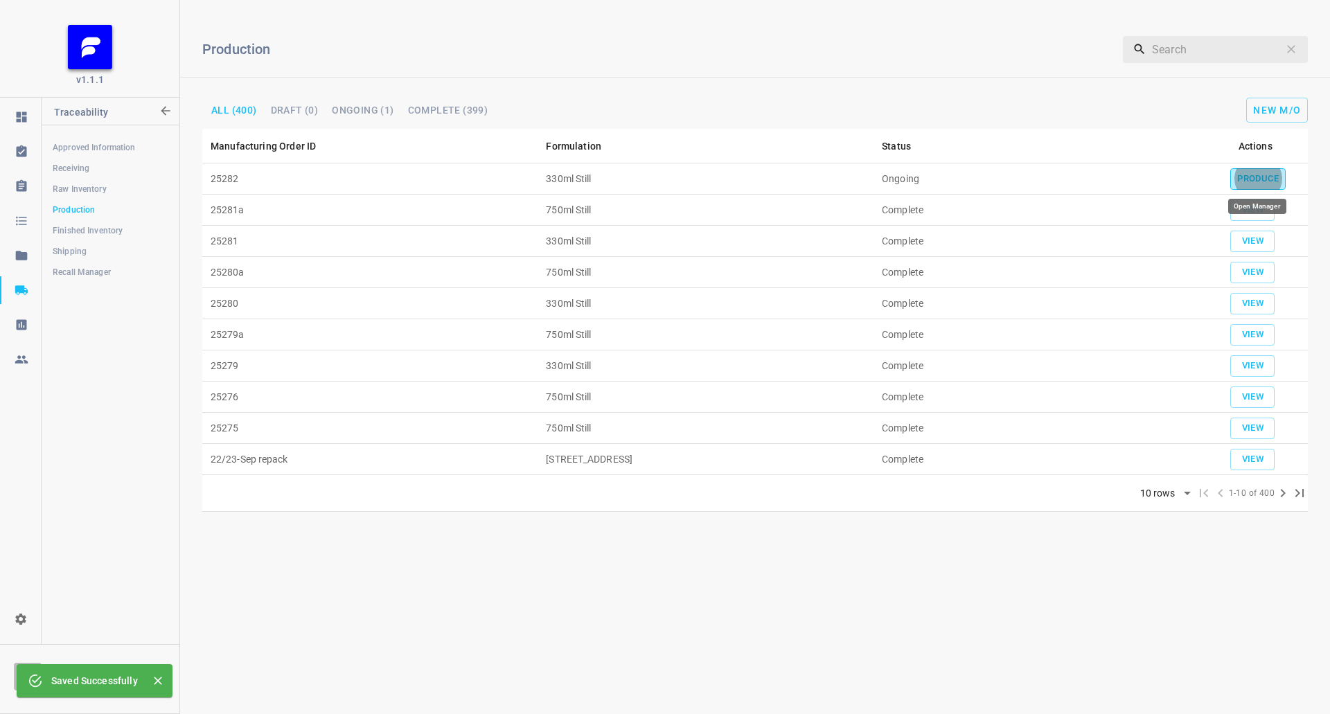
click at [1256, 179] on span "Produce" at bounding box center [1258, 179] width 42 height 16
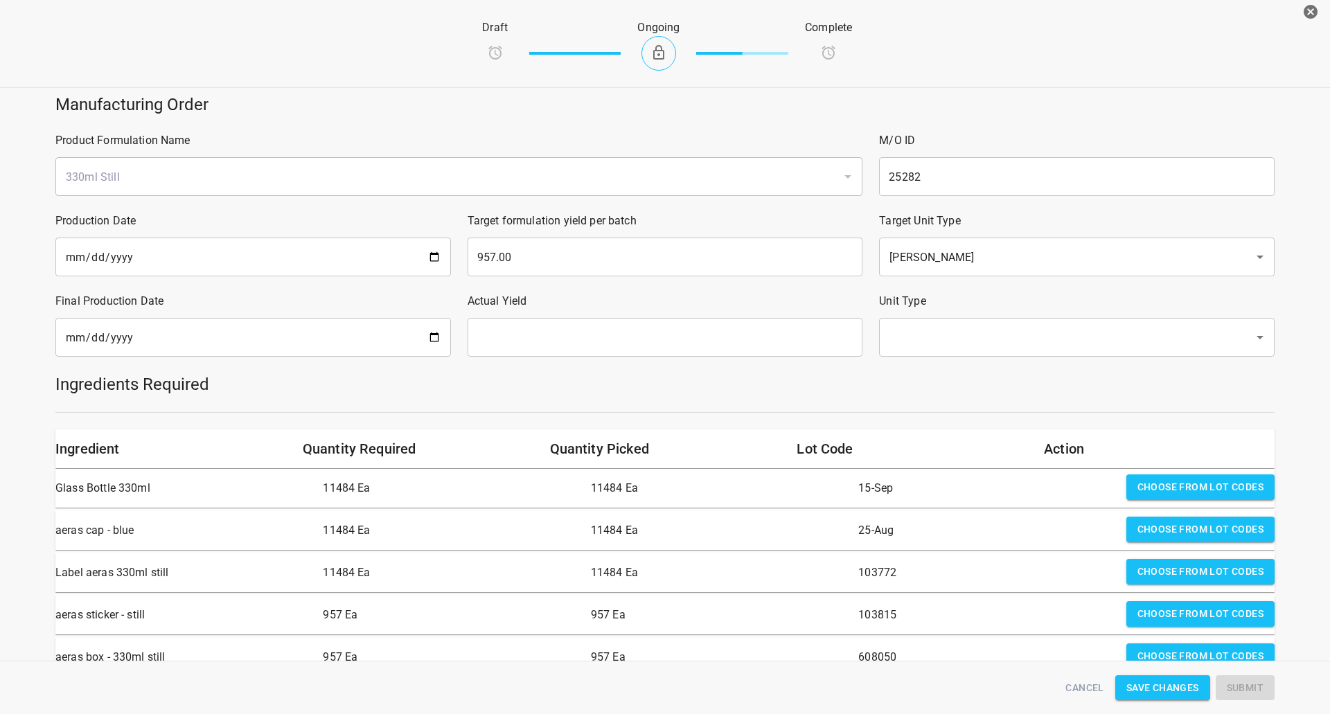
click at [434, 339] on input "date" at bounding box center [253, 337] width 396 height 39
type input "[DATE]"
click at [538, 307] on p "Actual Yield" at bounding box center [666, 301] width 396 height 17
click at [542, 317] on div "Actual Yield ​" at bounding box center [665, 325] width 412 height 80
click at [544, 325] on input "text" at bounding box center [666, 337] width 396 height 39
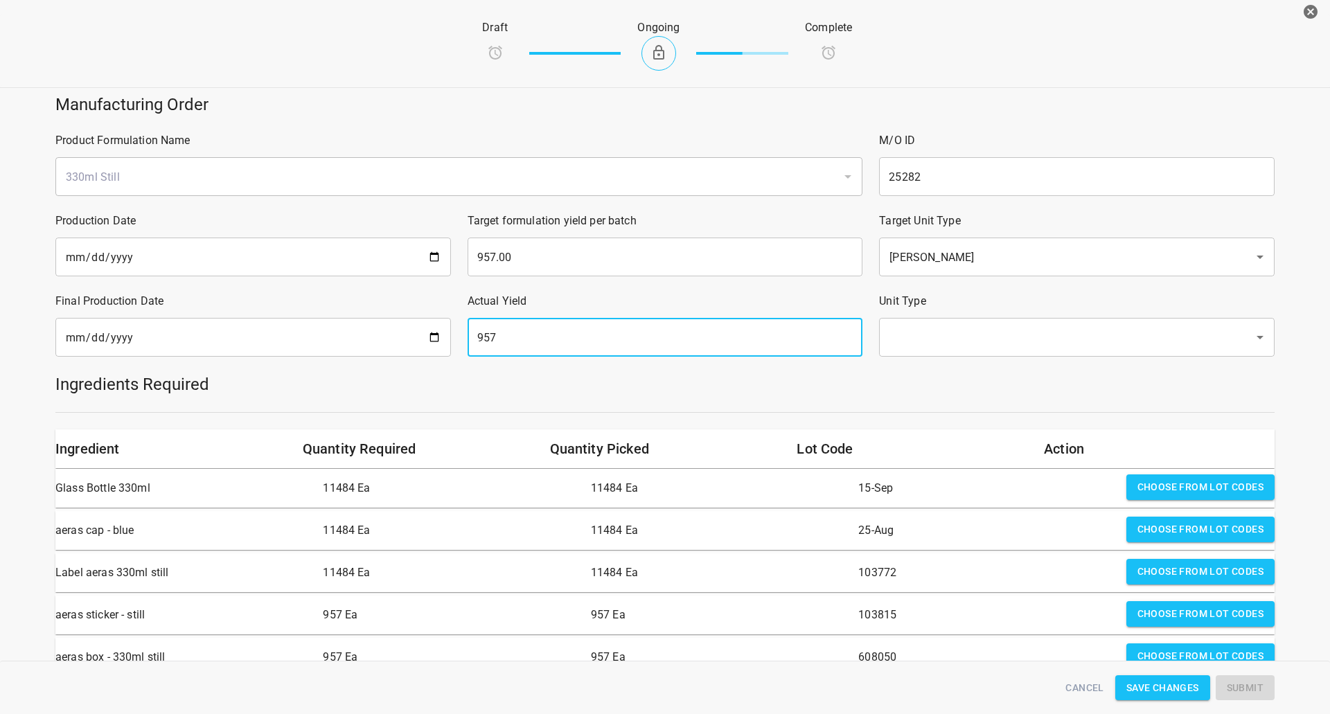
type input "957"
click at [994, 369] on div "Ingredients Required" at bounding box center [665, 384] width 1236 height 39
click at [1018, 344] on input "text" at bounding box center [1057, 337] width 344 height 26
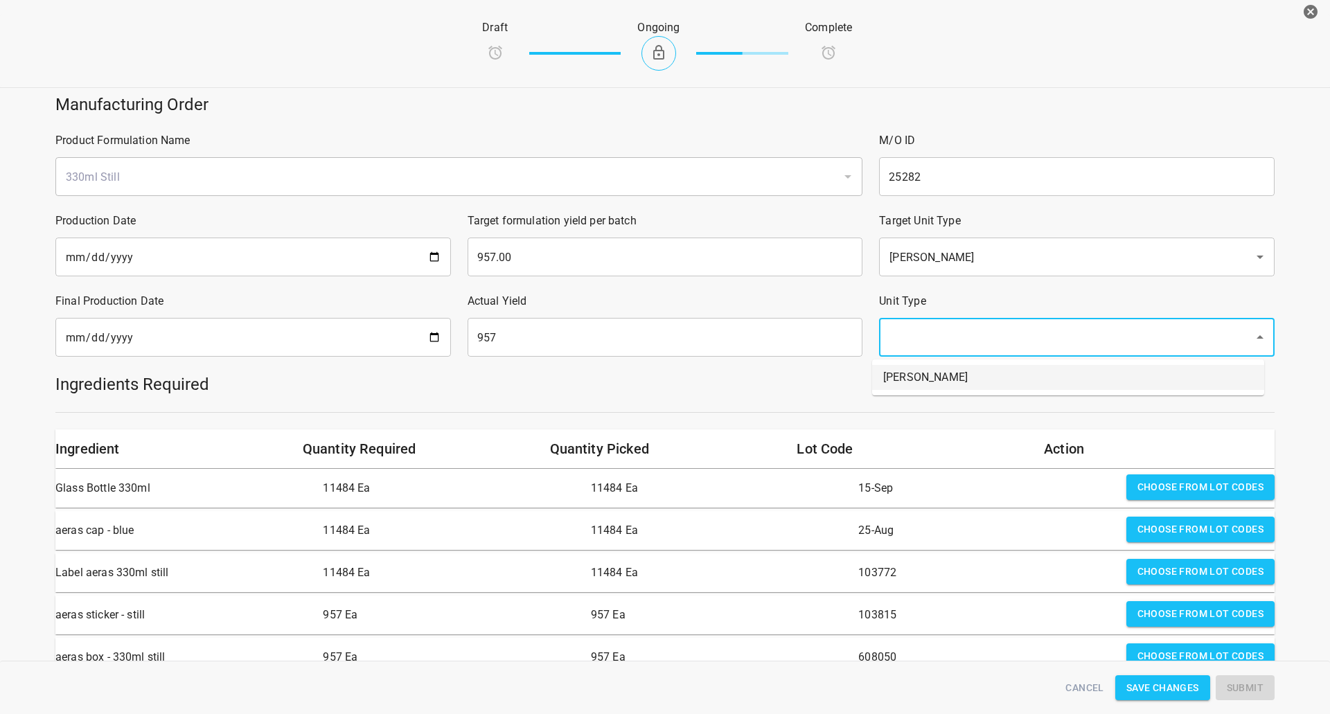
click at [993, 386] on li "[PERSON_NAME]" at bounding box center [1068, 377] width 392 height 25
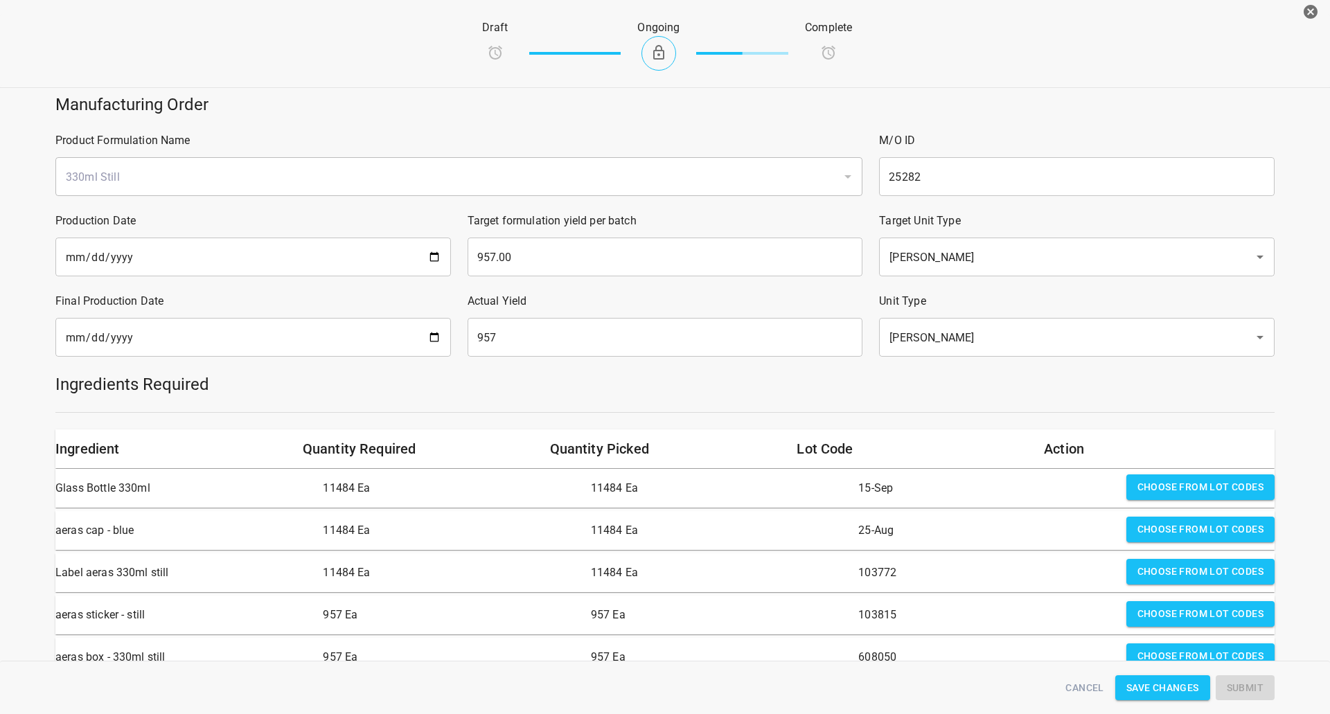
click at [991, 391] on h5 "Ingredients Required" at bounding box center [664, 384] width 1219 height 22
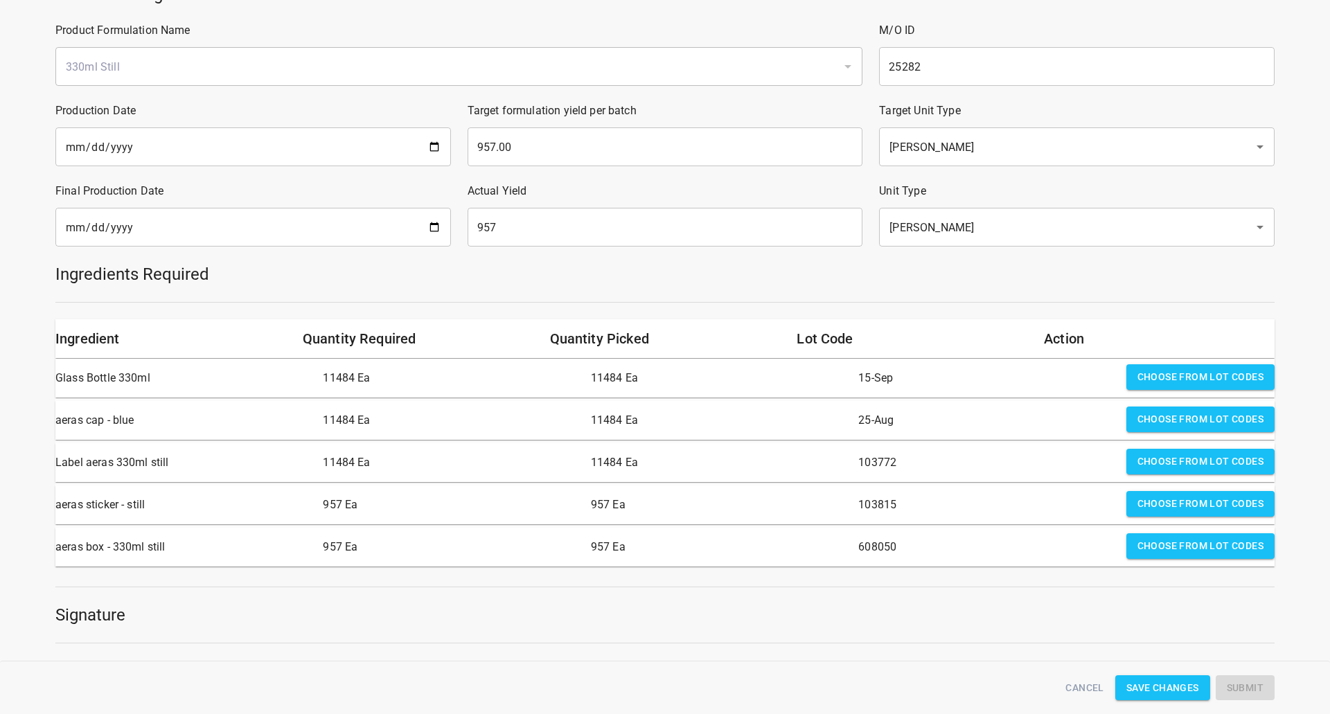
scroll to position [208, 0]
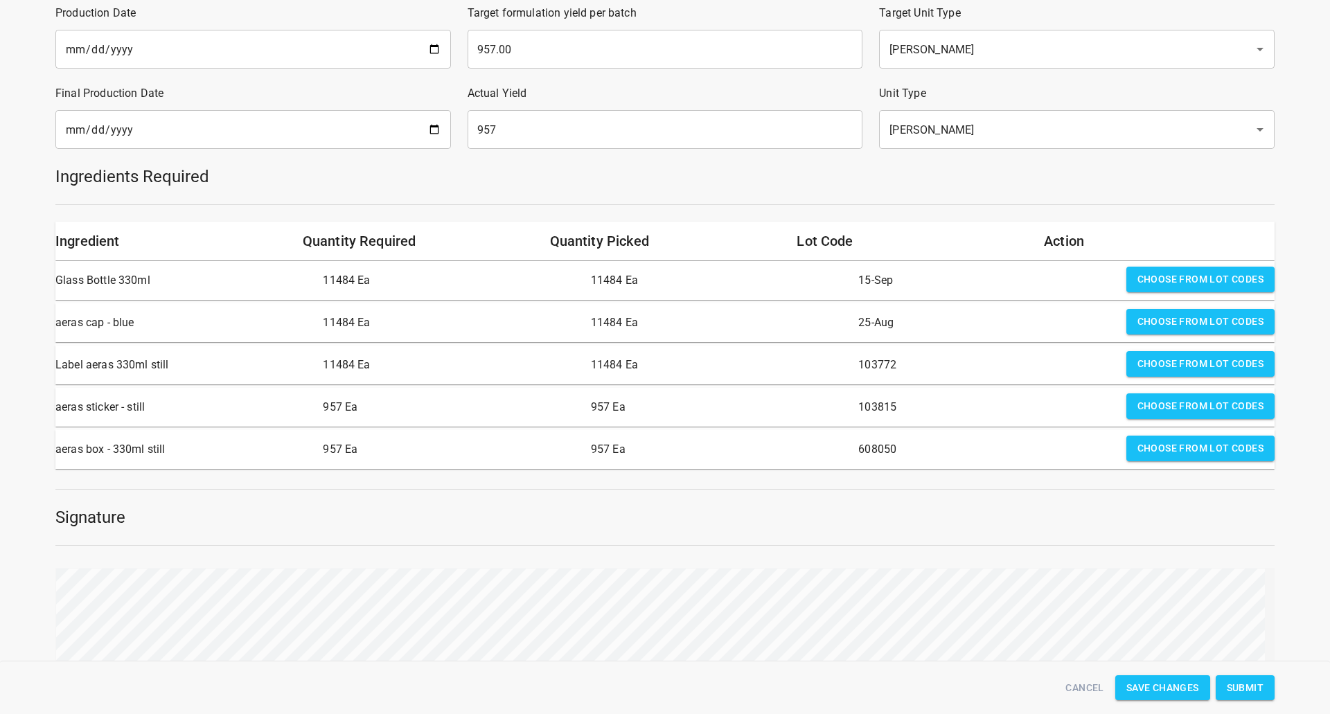
click at [1261, 687] on span "Submit" at bounding box center [1245, 687] width 37 height 17
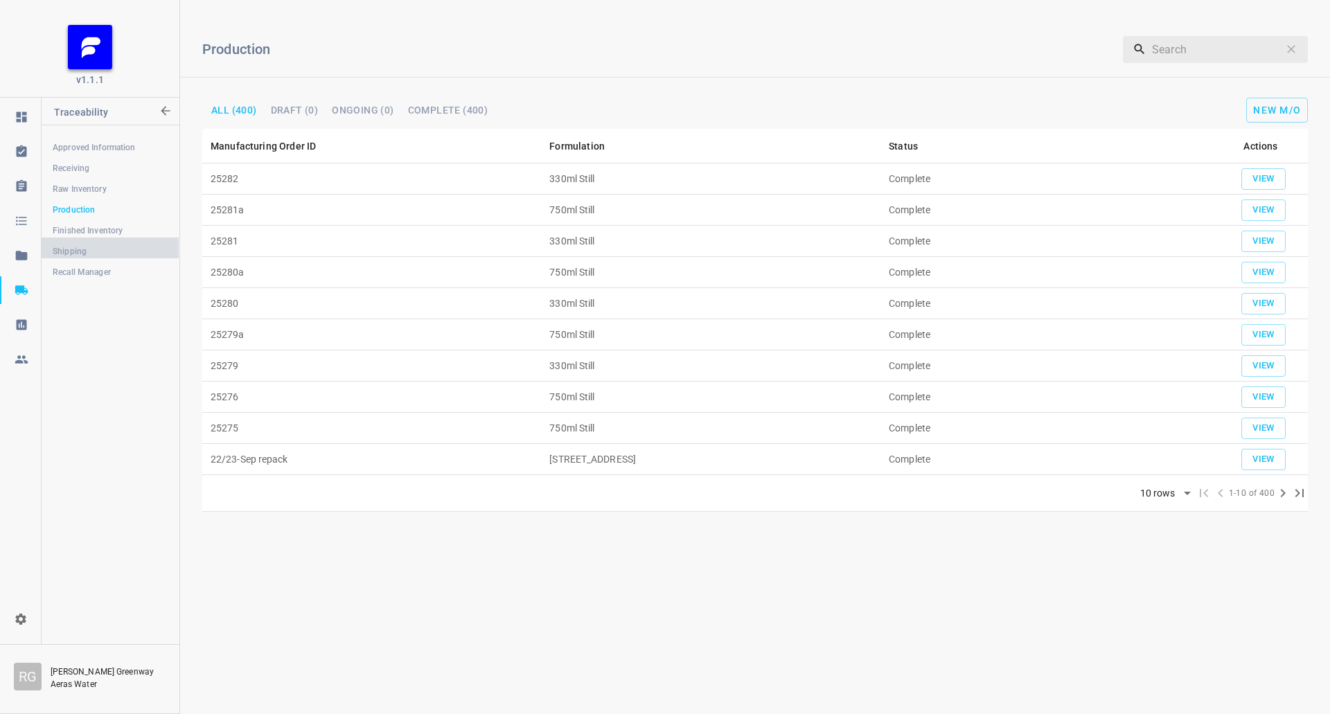
click at [127, 246] on span "Shipping" at bounding box center [110, 252] width 115 height 14
